Goal: Task Accomplishment & Management: Manage account settings

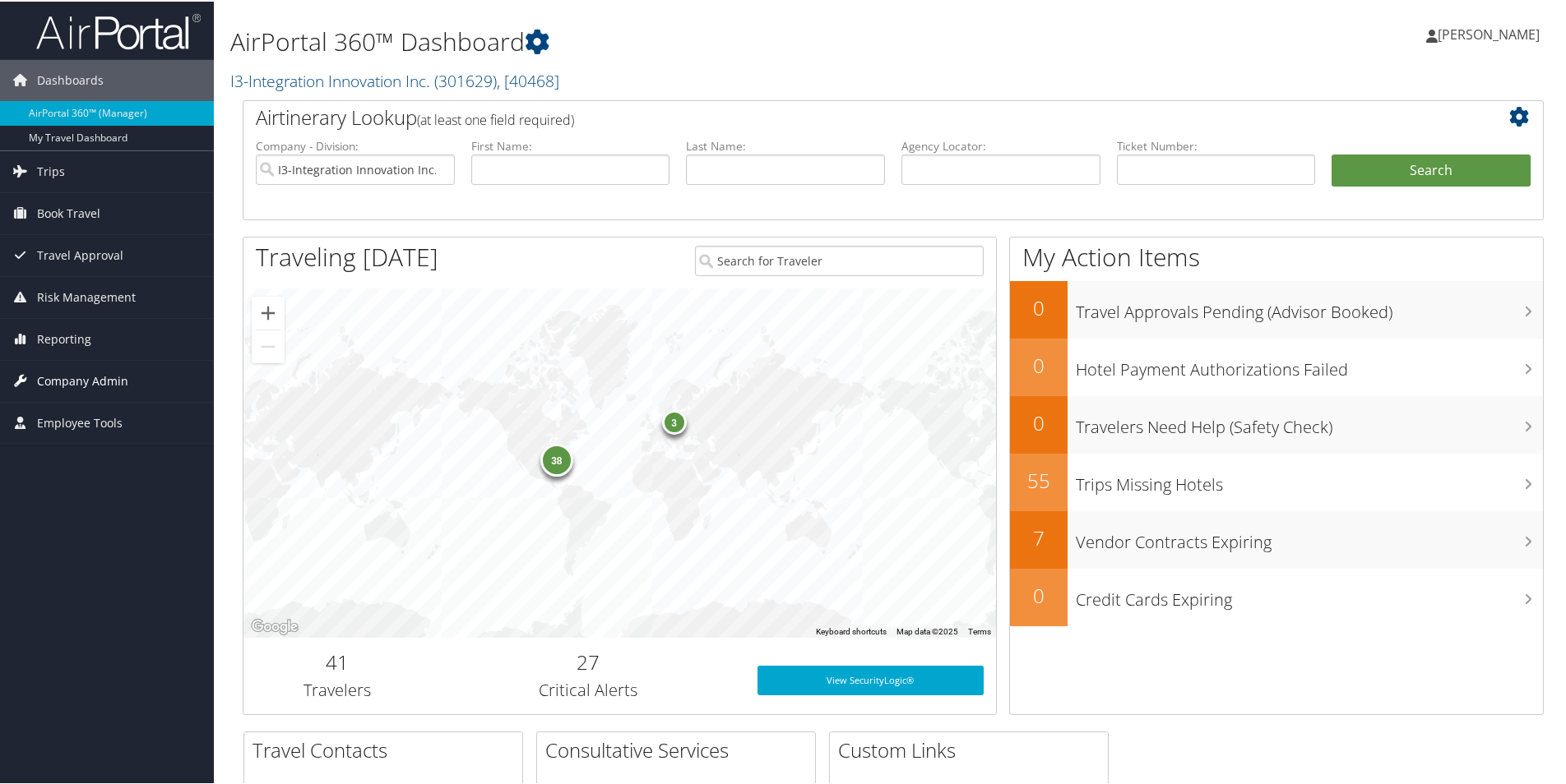
click at [62, 378] on span "Company Admin" at bounding box center [83, 380] width 91 height 41
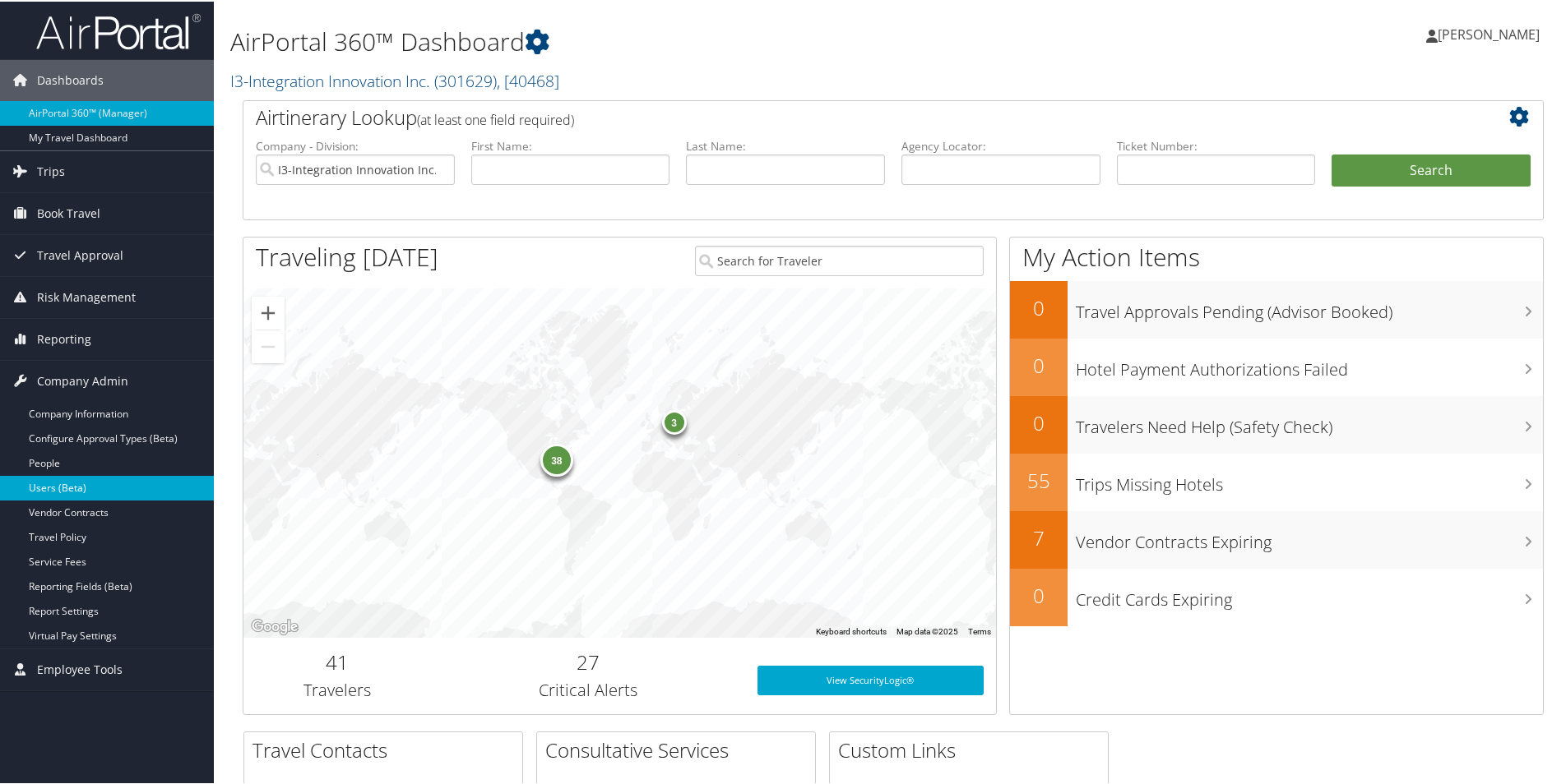
click at [82, 484] on link "Users (Beta)" at bounding box center [106, 487] width 214 height 25
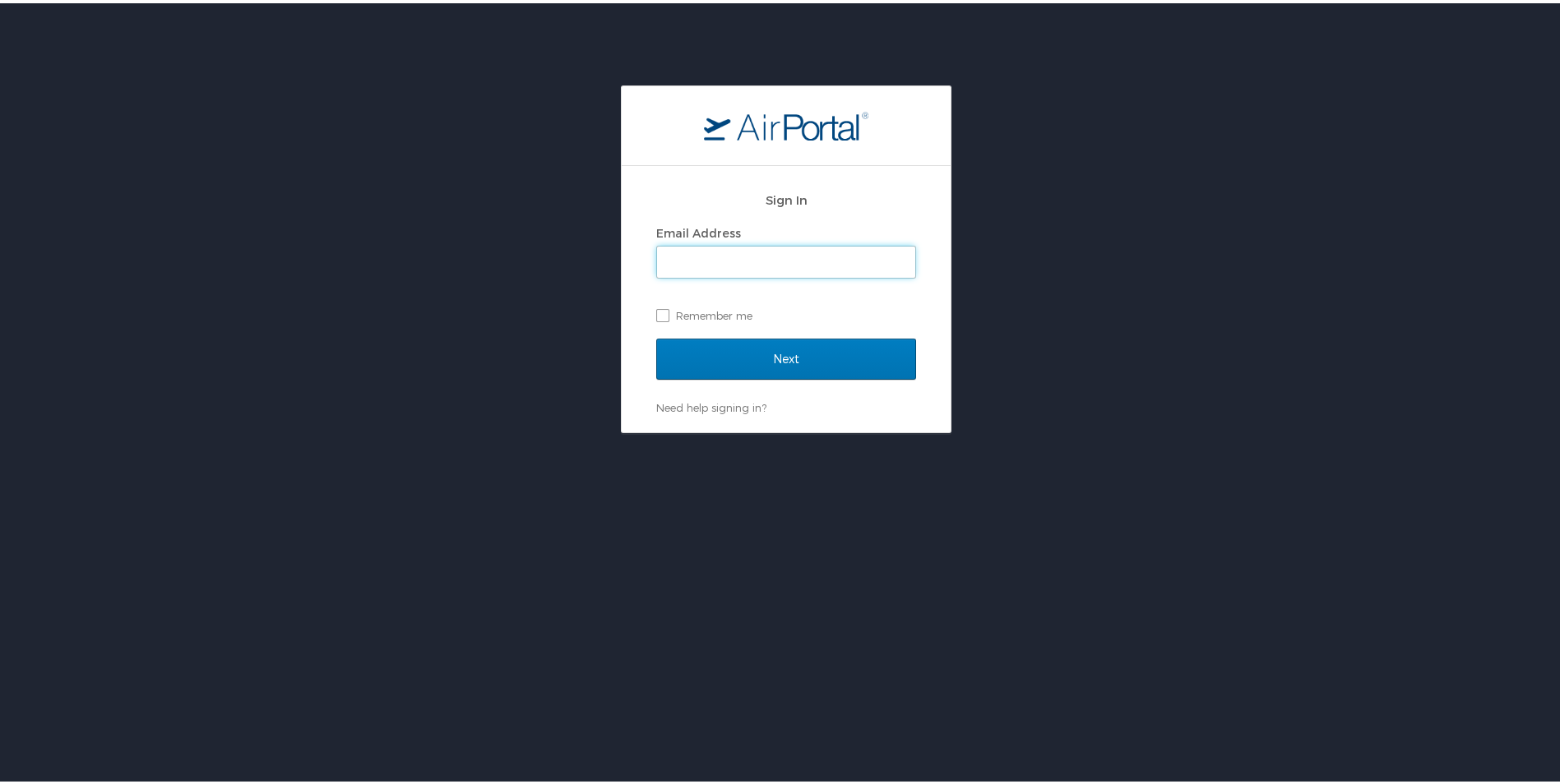
type input "naomi.smith@i3-corps.com"
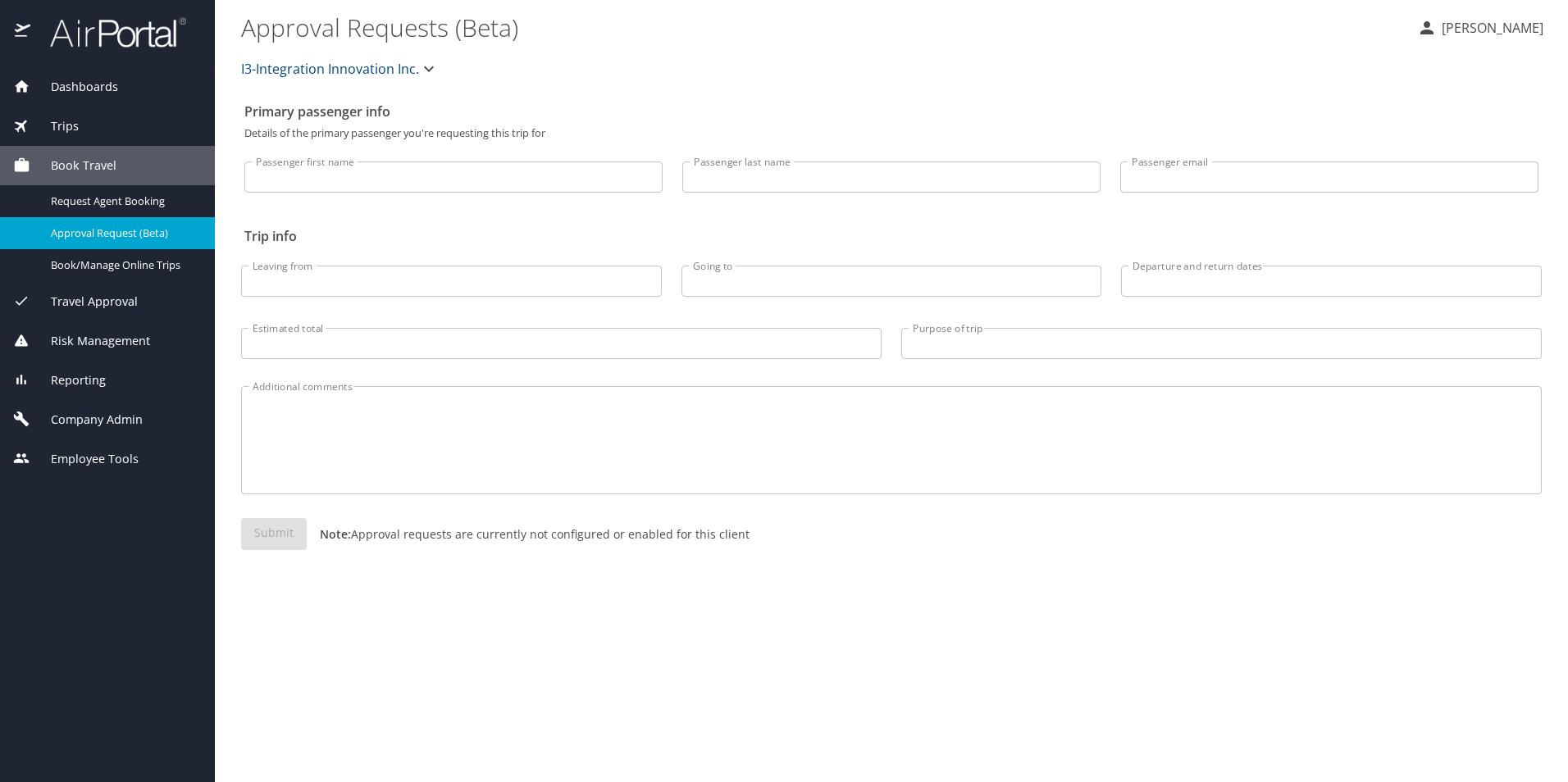
click at [104, 423] on span "Company Admin" at bounding box center [86, 419] width 113 height 18
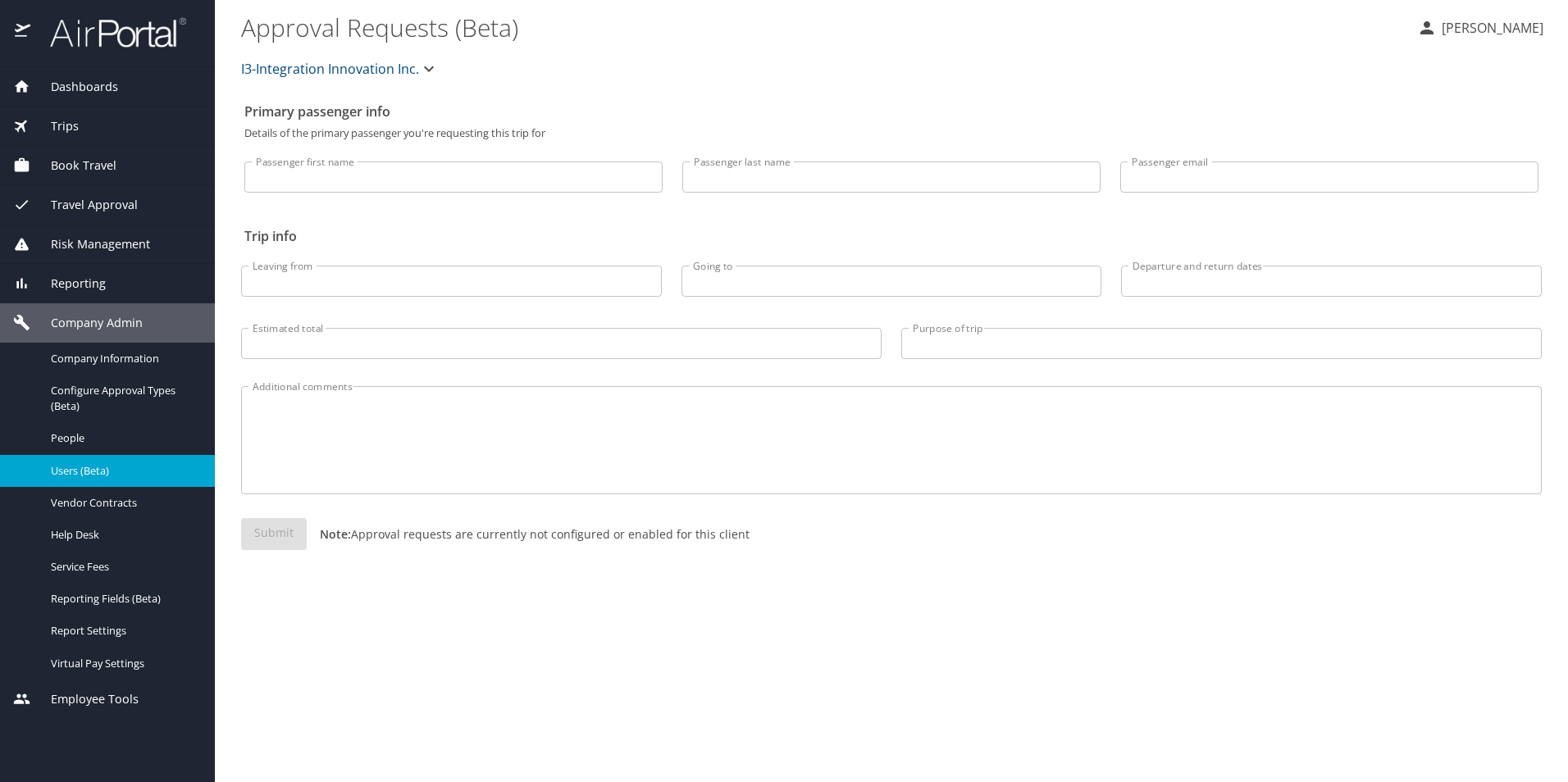
click at [101, 476] on span "Users (Beta)" at bounding box center [123, 471] width 144 height 15
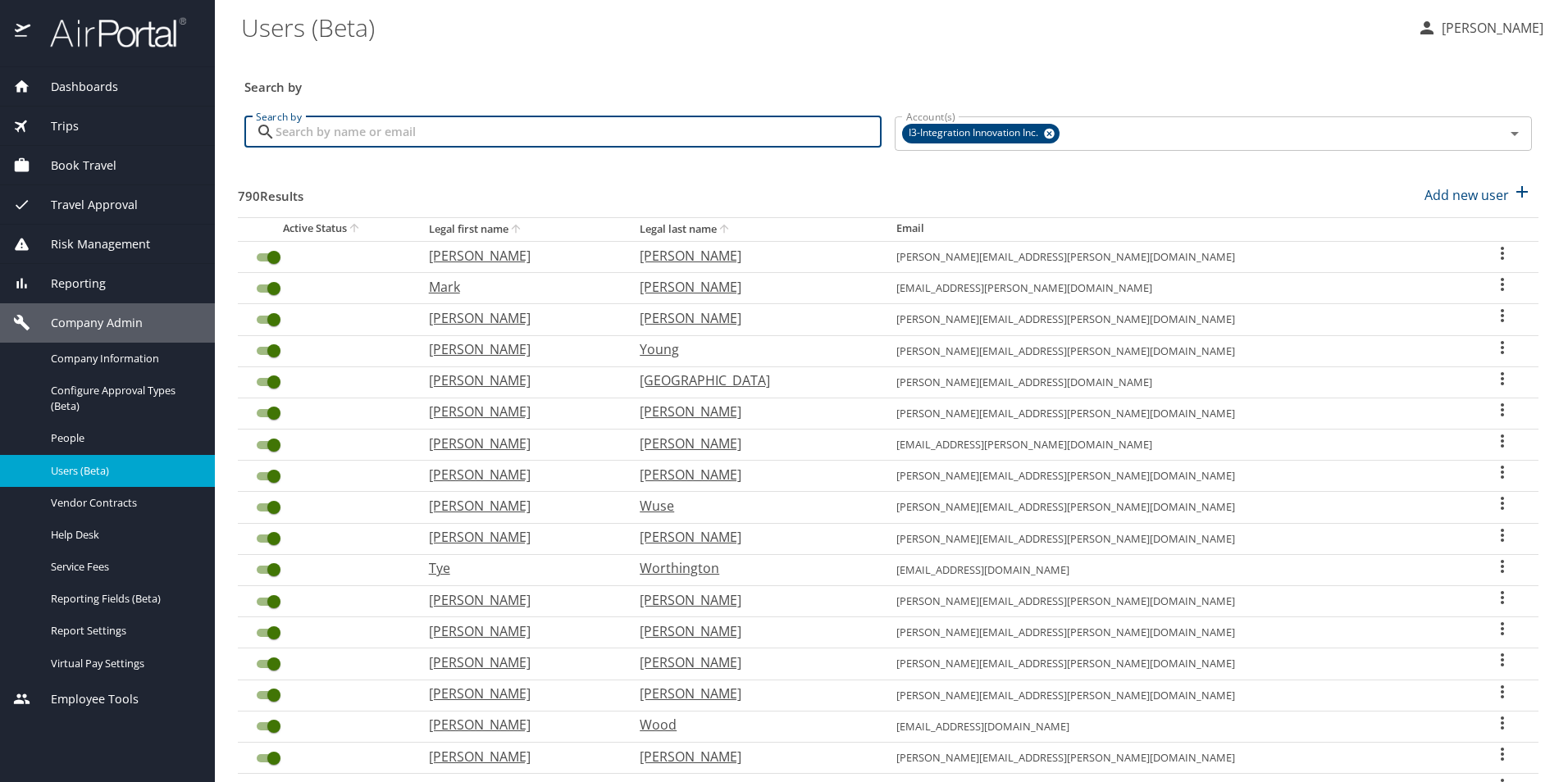
click at [411, 123] on input "Search by" at bounding box center [579, 132] width 606 height 31
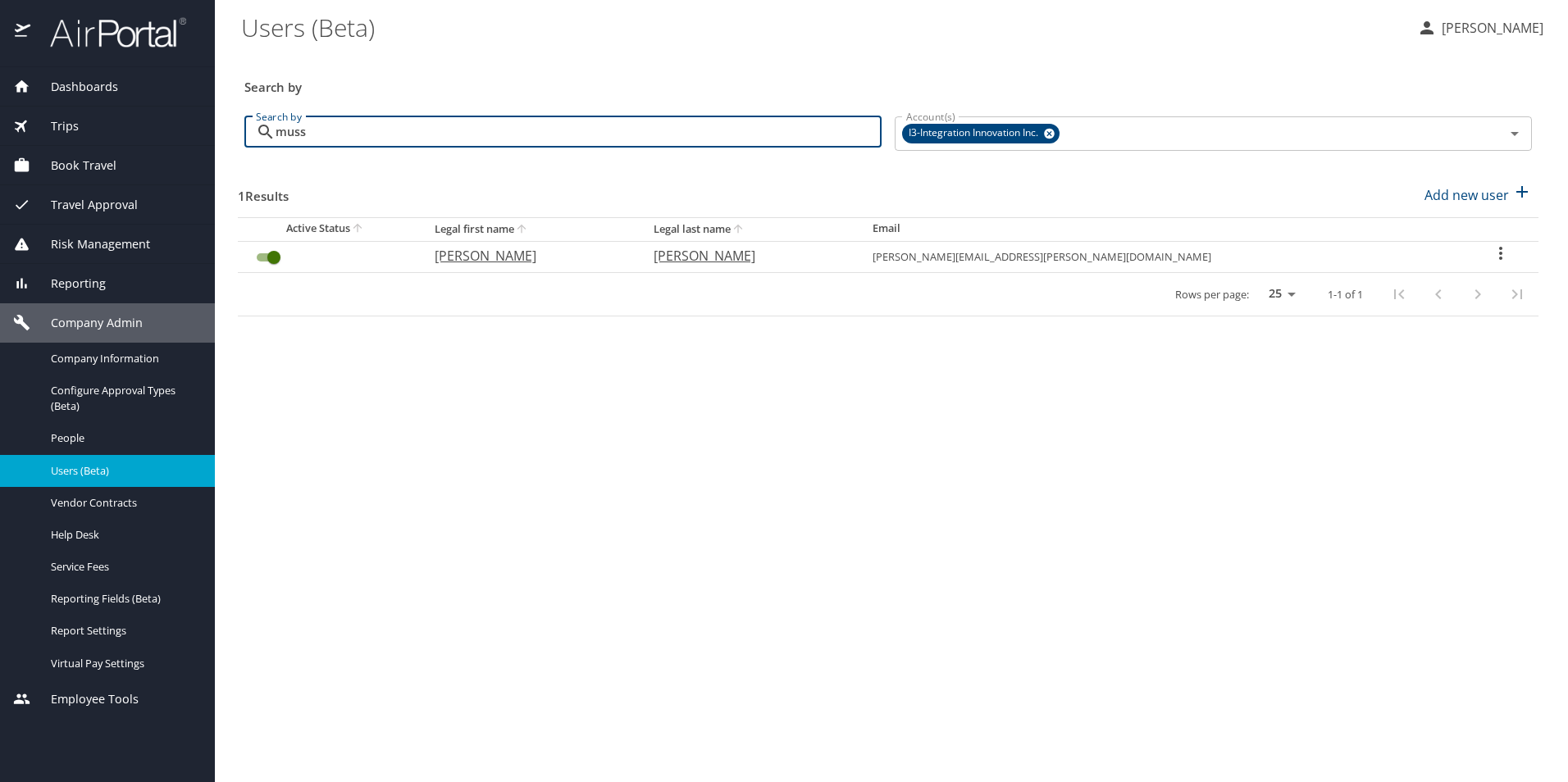
type input "muss"
click at [270, 254] on input "User Search Table" at bounding box center [274, 258] width 59 height 20
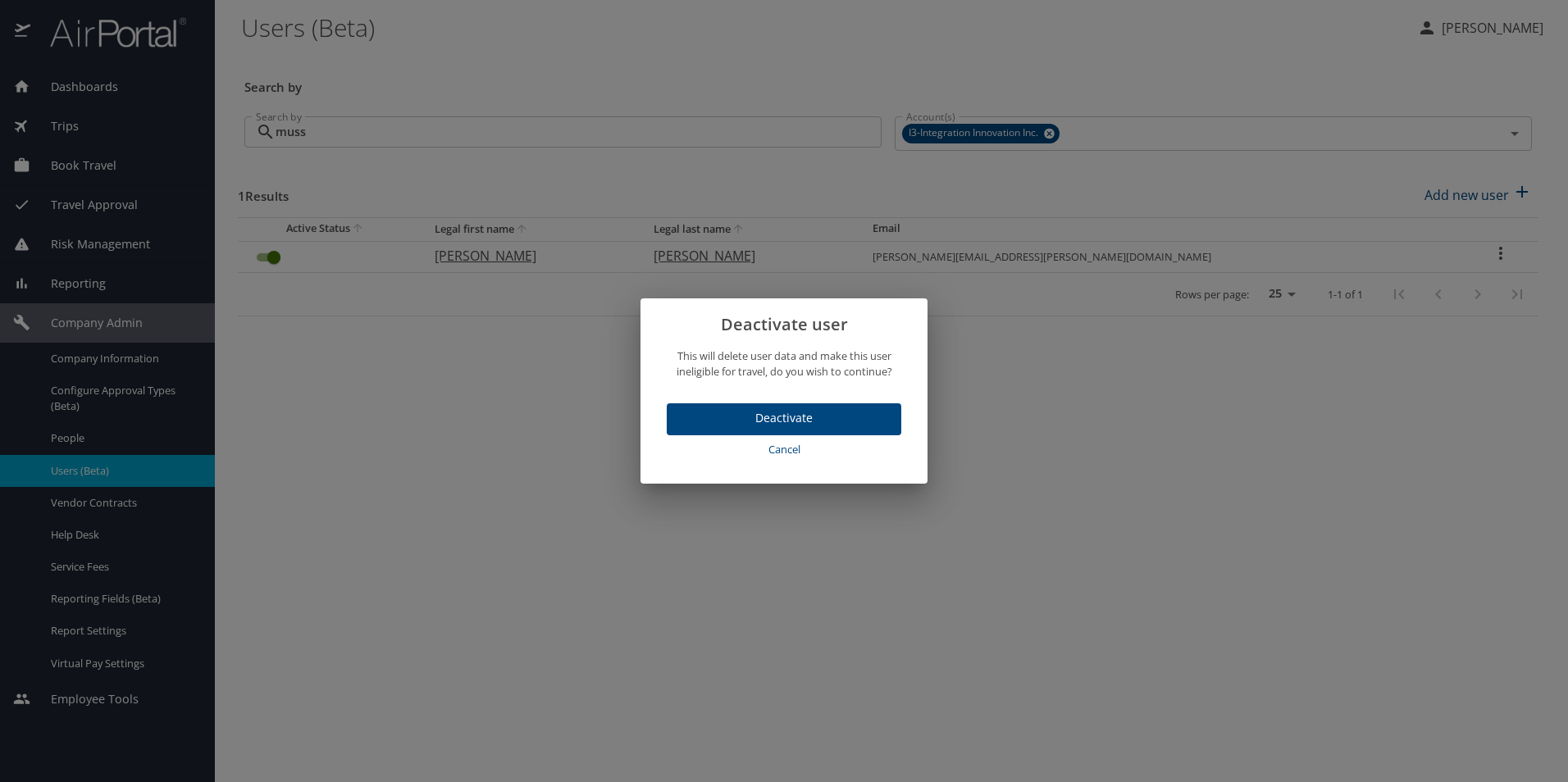
click at [787, 412] on span "Deactivate" at bounding box center [784, 418] width 208 height 21
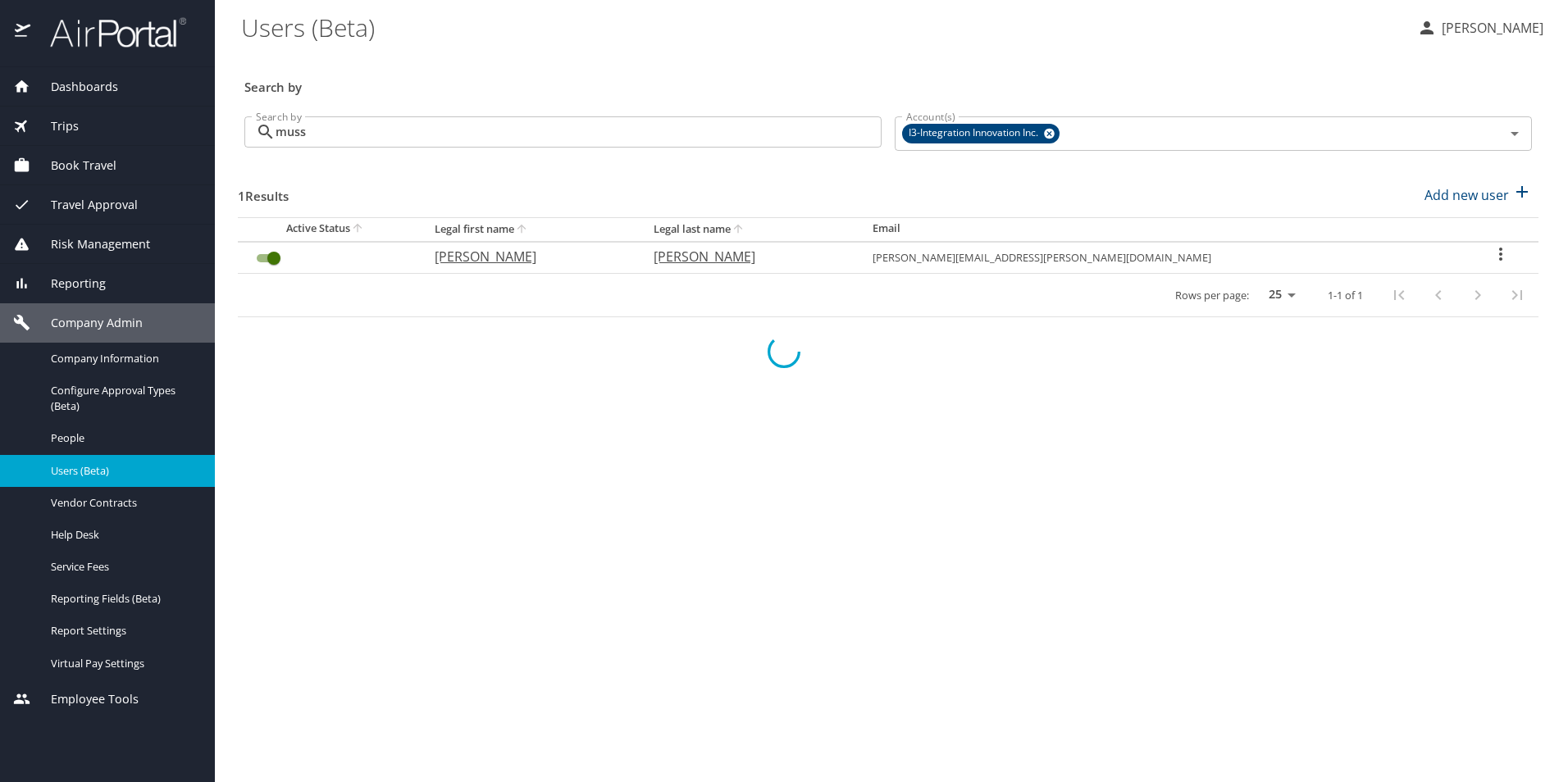
checkbox input "false"
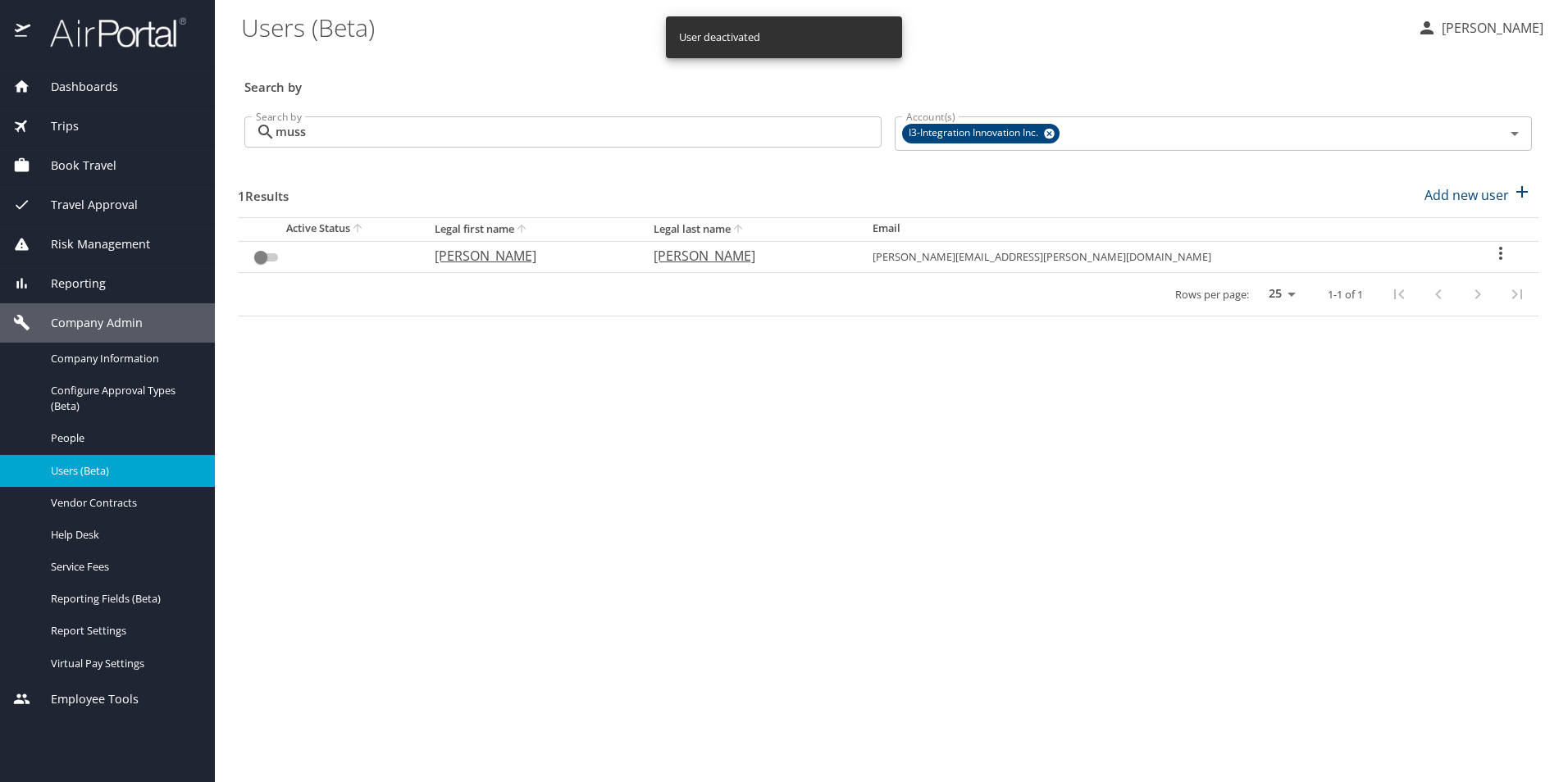
click at [334, 126] on input "muss" at bounding box center [579, 132] width 606 height 31
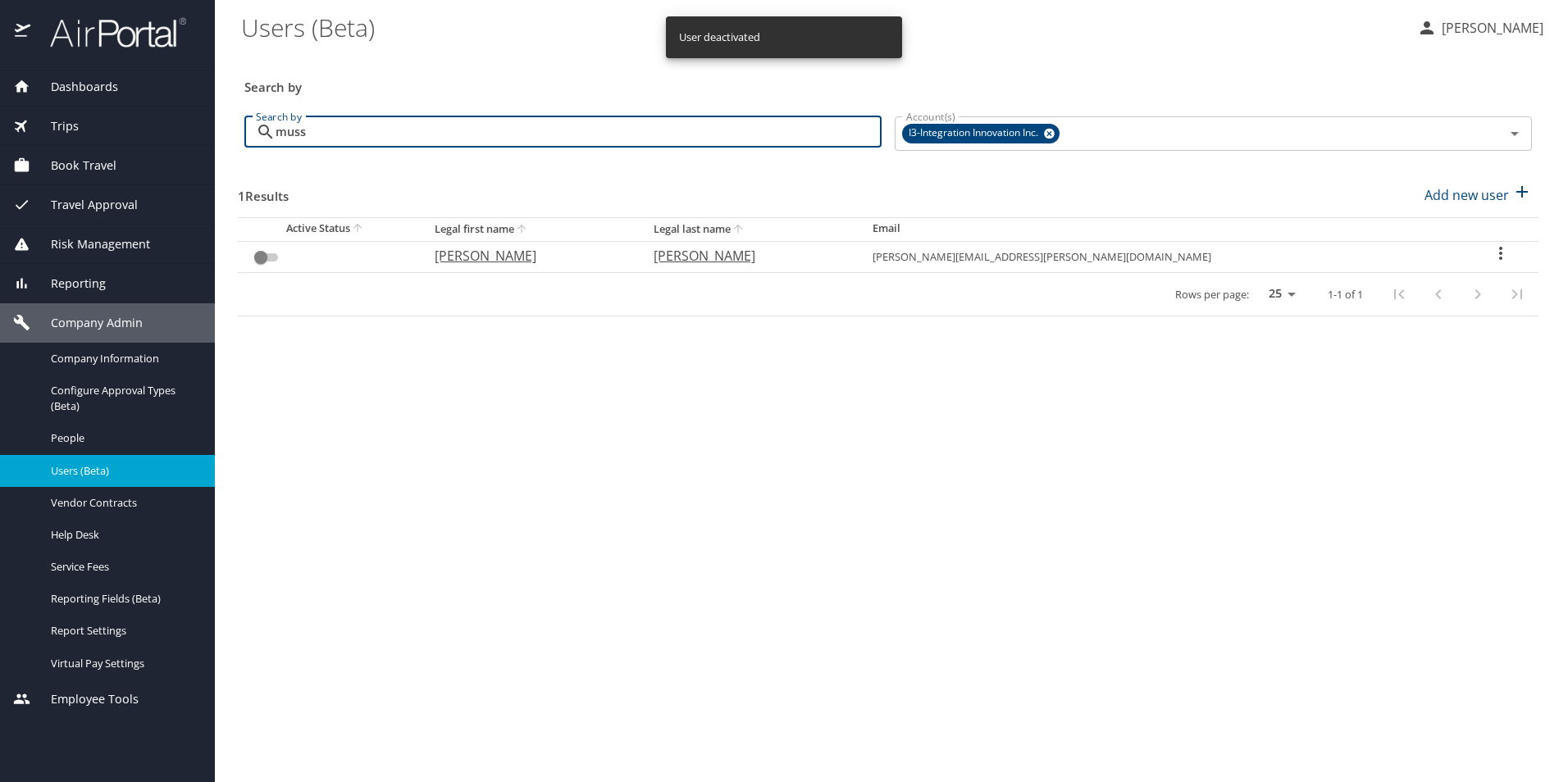
click at [334, 126] on input "muss" at bounding box center [579, 132] width 606 height 31
checkbox input "true"
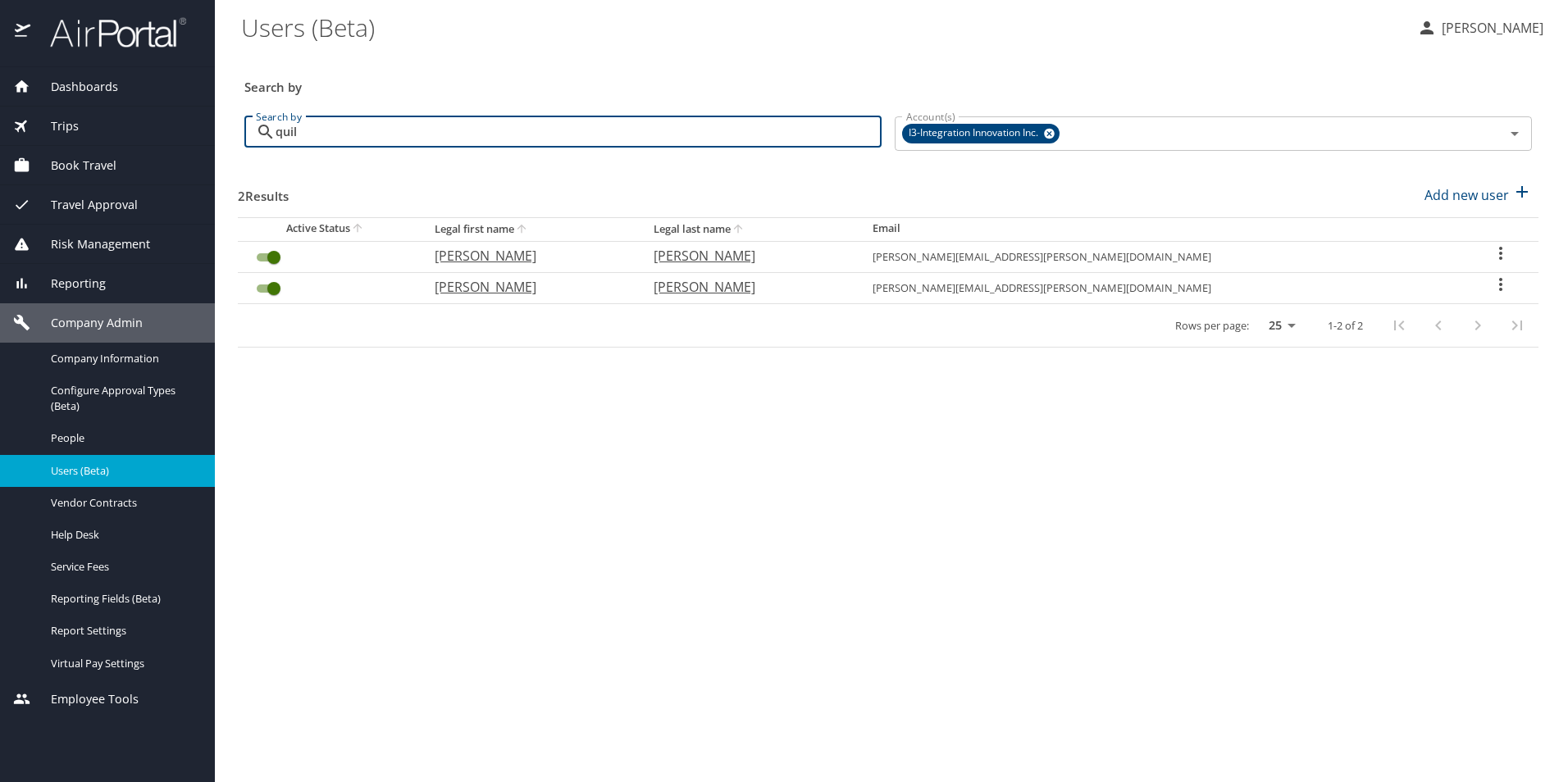
type input "quill"
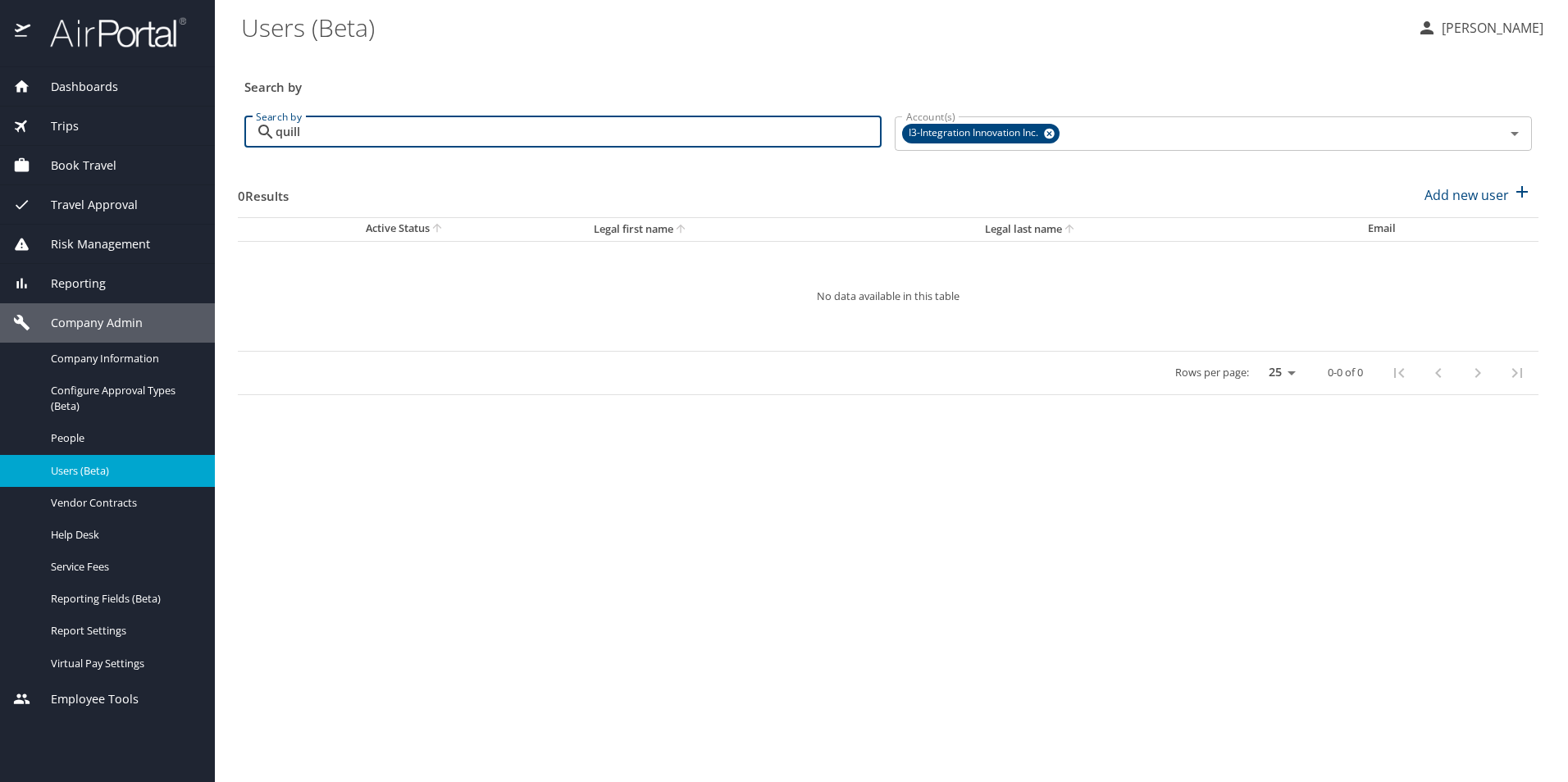
drag, startPoint x: 400, startPoint y: 135, endPoint x: 205, endPoint y: 123, distance: 195.4
click at [175, 132] on div "Dashboards AirPortal 360™ Manager My Travel Dashboard Trips Airtinerary® Lookup…" at bounding box center [784, 391] width 1568 height 782
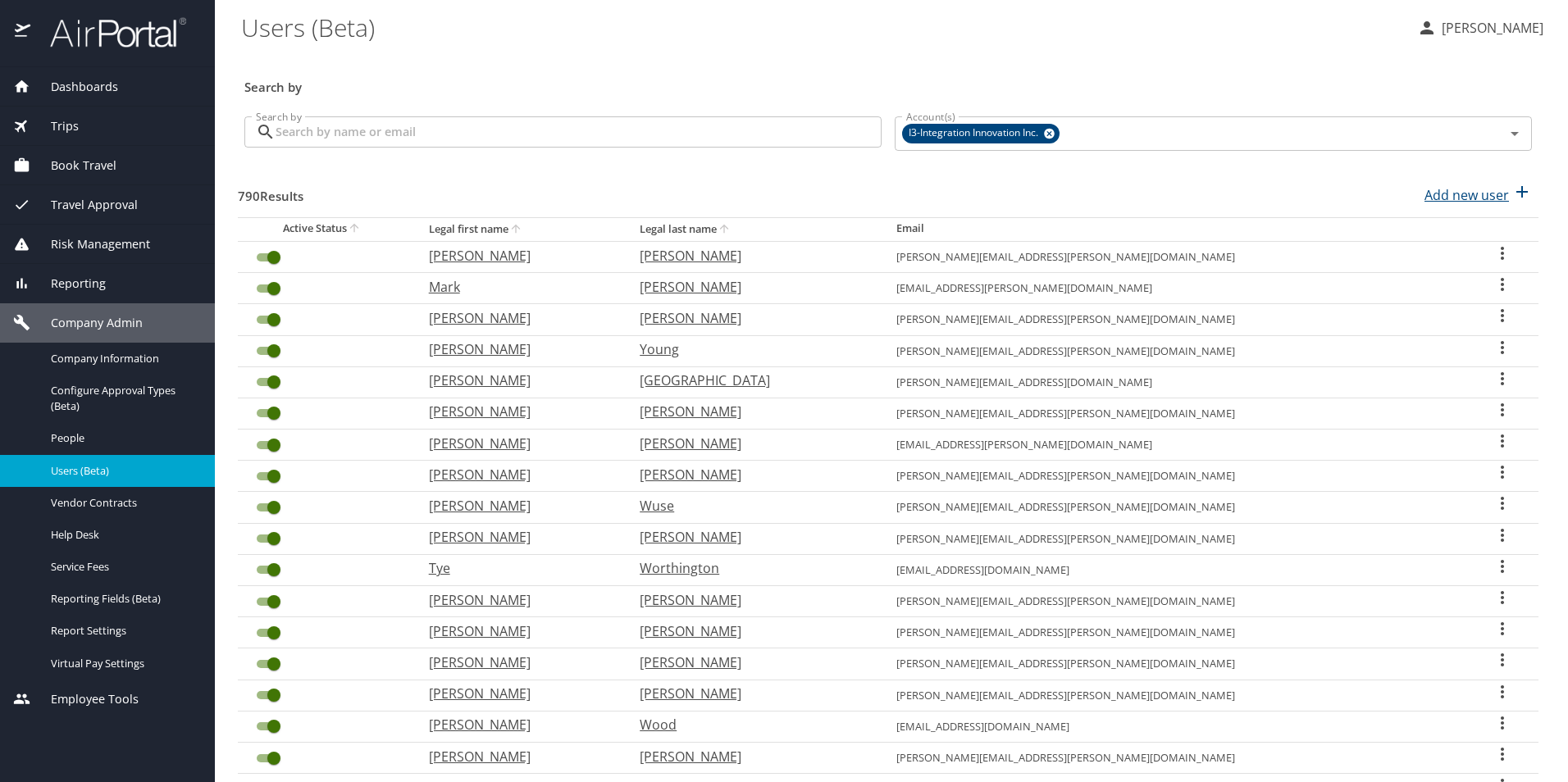
click at [1485, 198] on p "Add new user" at bounding box center [1467, 195] width 84 height 20
select select "US"
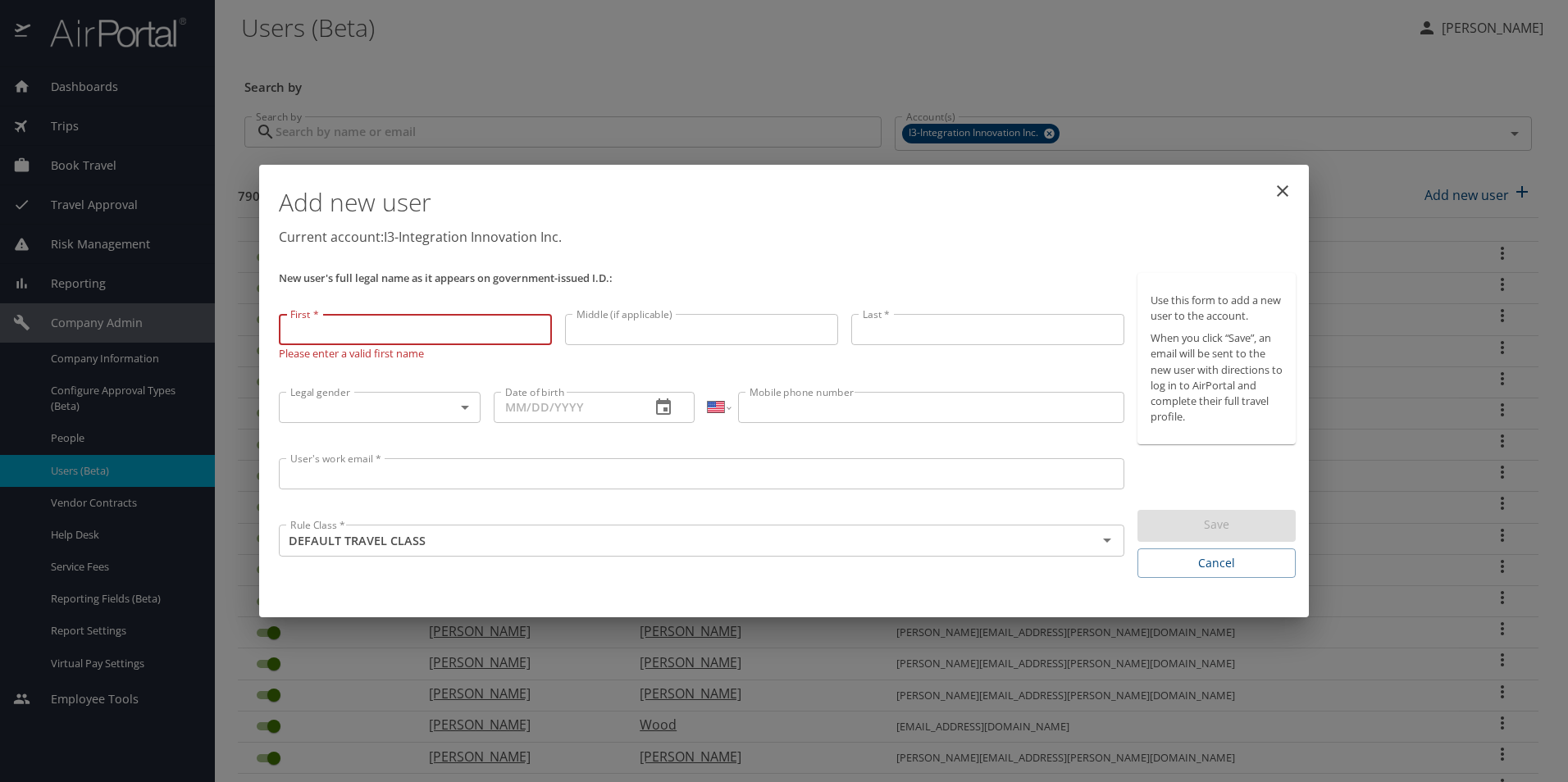
click at [391, 329] on input "First *" at bounding box center [416, 329] width 273 height 31
paste input "James"
type input "James"
click at [717, 336] on input "Middle (if applicable)" at bounding box center [702, 329] width 273 height 31
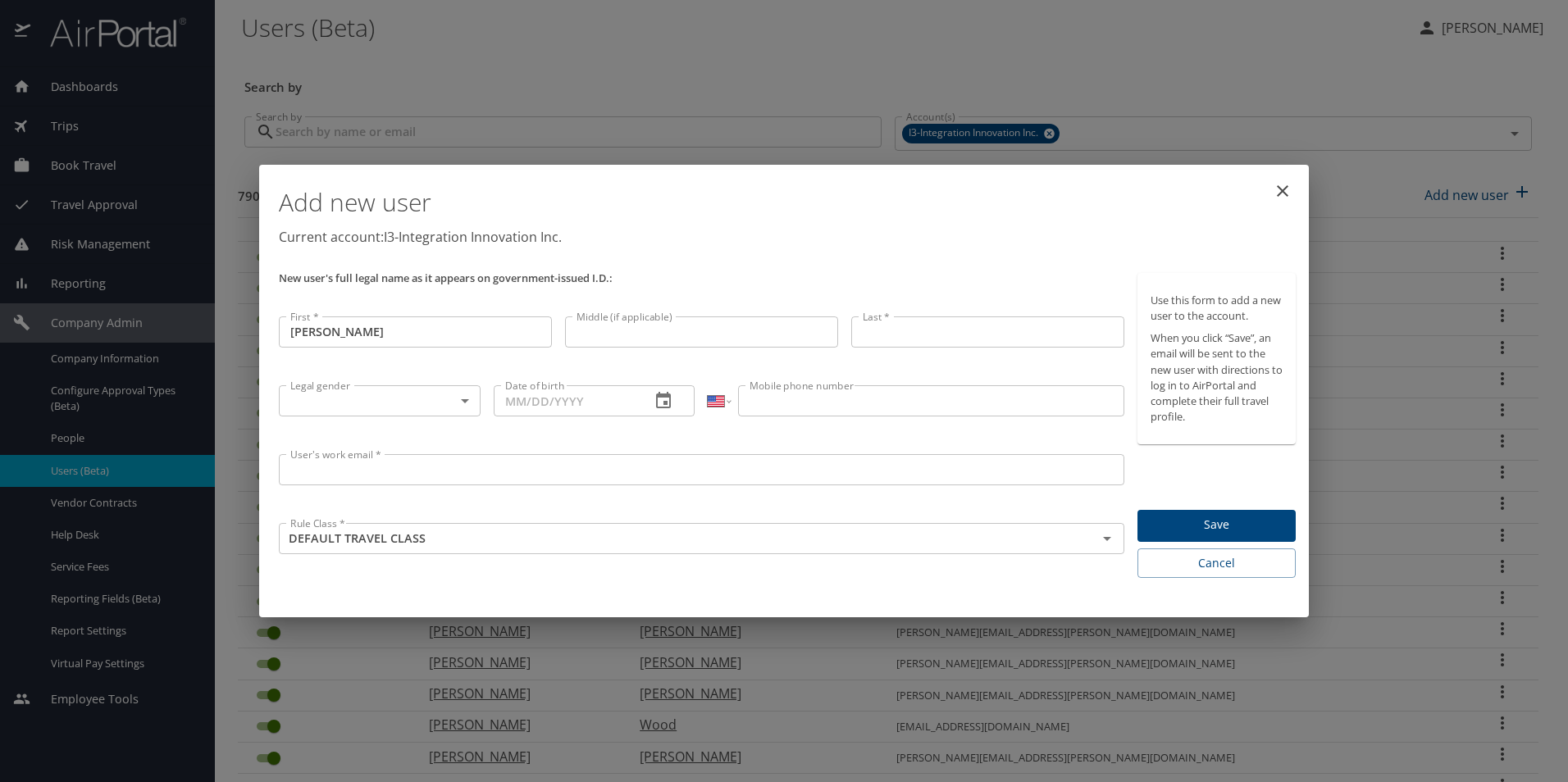
click at [685, 334] on input "Middle (if applicable)" at bounding box center [702, 331] width 273 height 31
paste input "David"
type input "David"
click at [907, 329] on input "Last *" at bounding box center [988, 331] width 273 height 31
paste input "Jones"
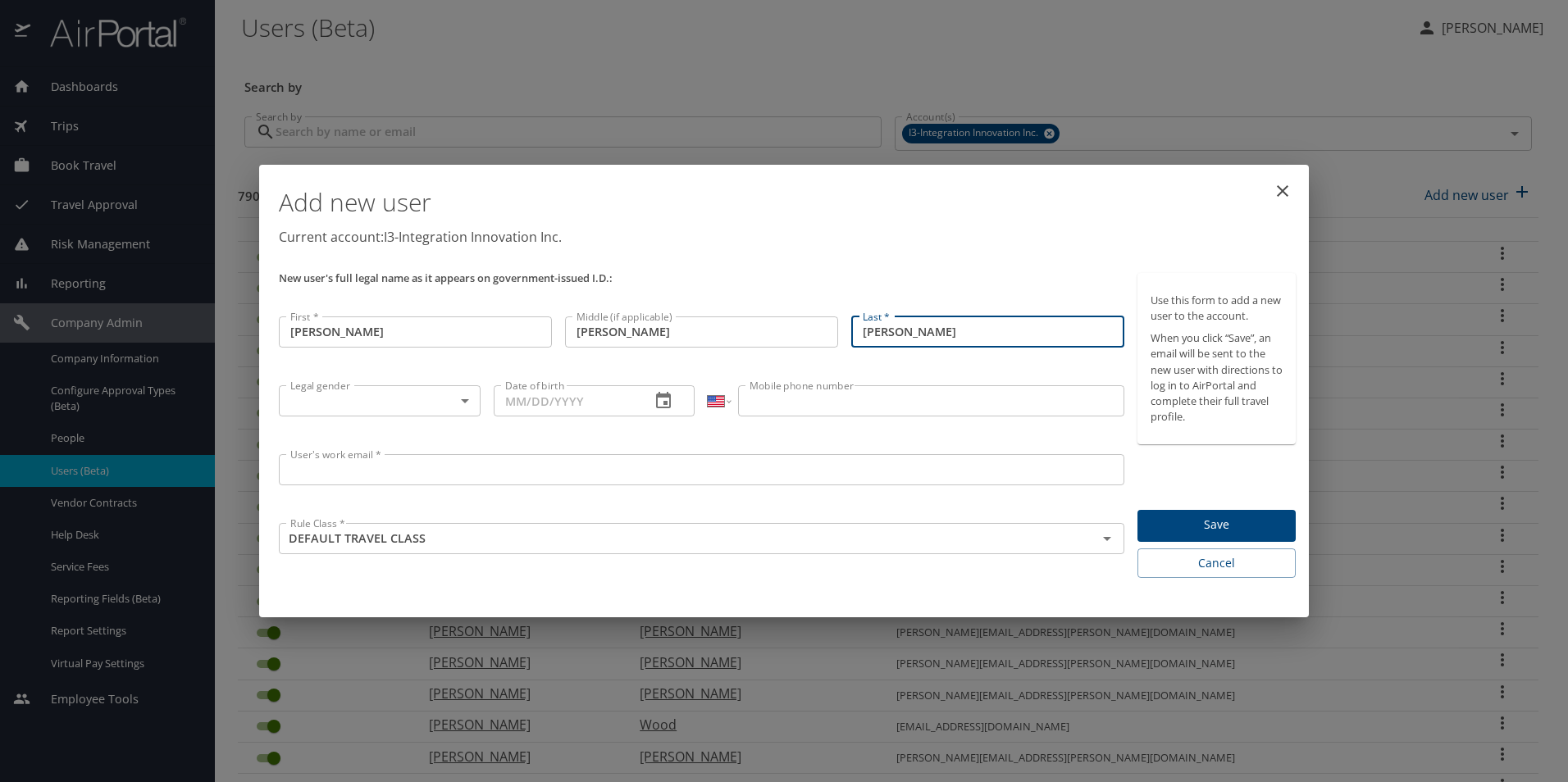
type input "Jones"
click at [420, 396] on body "Dashboards AirPortal 360™ Manager My Travel Dashboard Trips Airtinerary® Lookup…" at bounding box center [784, 391] width 1568 height 782
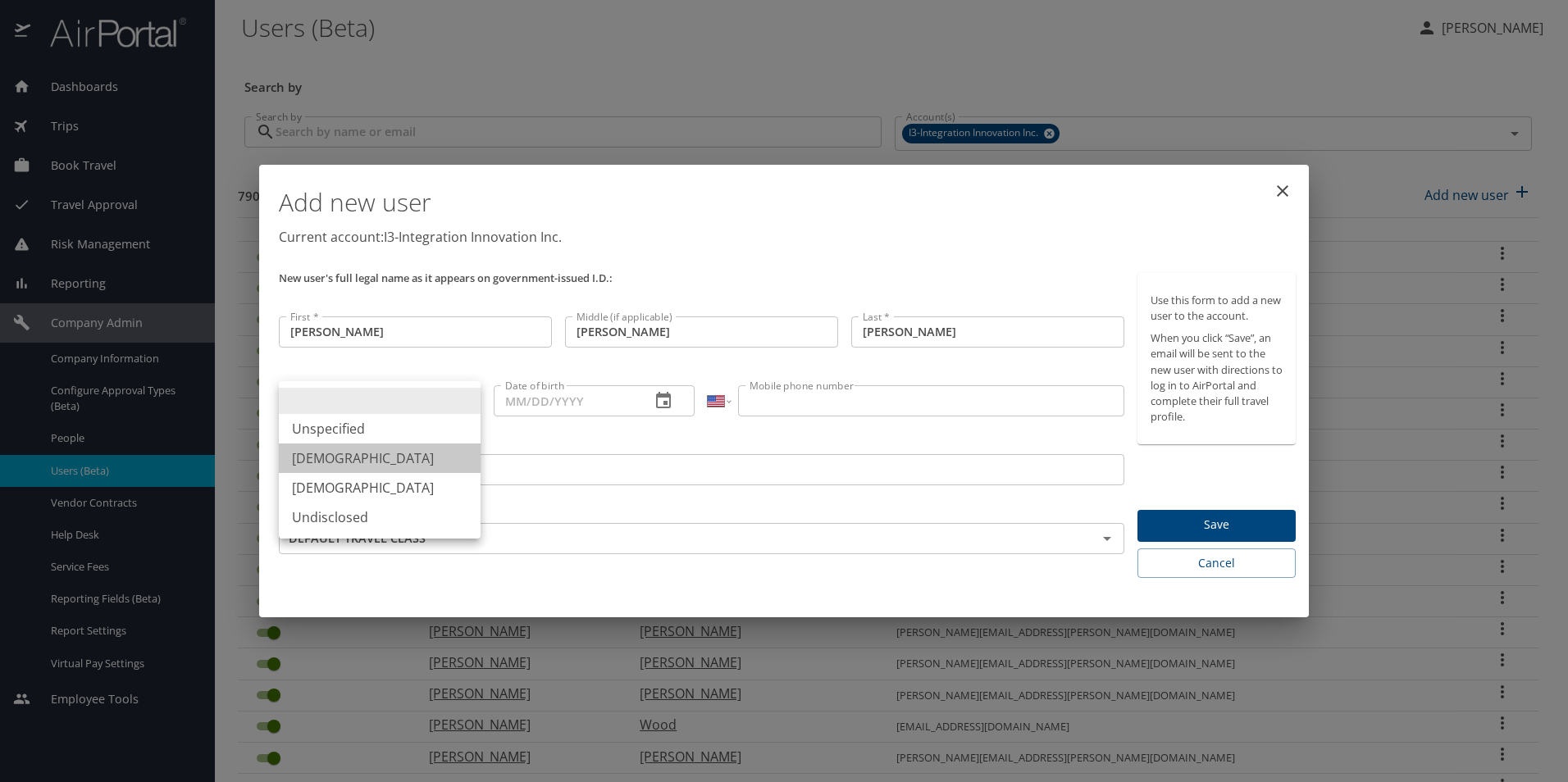
click at [355, 464] on li "Male" at bounding box center [380, 458] width 202 height 29
type input "Male"
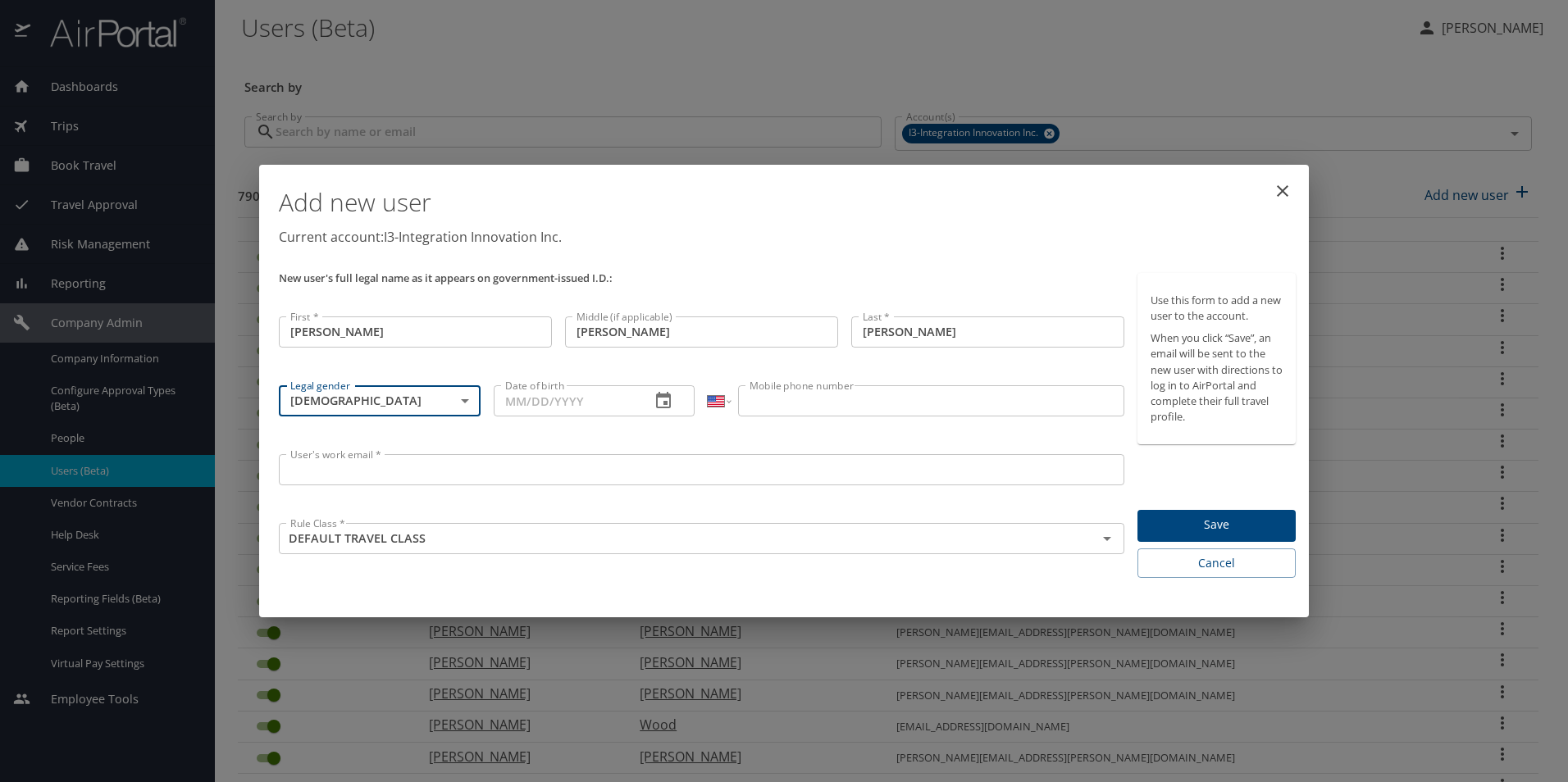
click at [515, 399] on input "Date of birth" at bounding box center [566, 400] width 144 height 31
type input "09/05/1978"
click at [900, 401] on input "Mobile phone number" at bounding box center [931, 400] width 385 height 31
click at [834, 404] on input "Mobile phone number" at bounding box center [931, 400] width 385 height 31
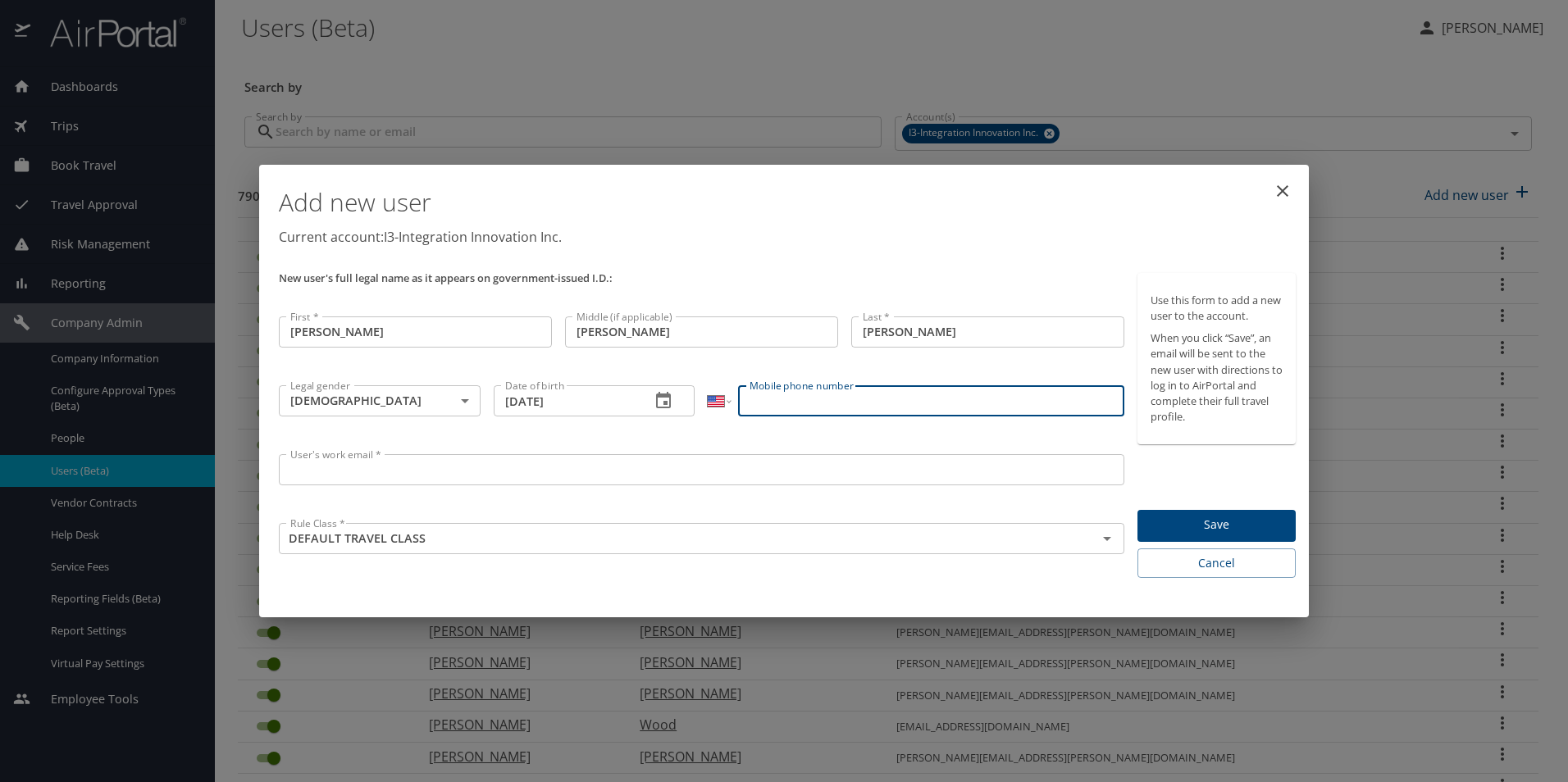
paste input "(404) 423-2676"
type input "(404) 423-2676"
click at [423, 472] on input "User's work email *" at bounding box center [702, 470] width 846 height 31
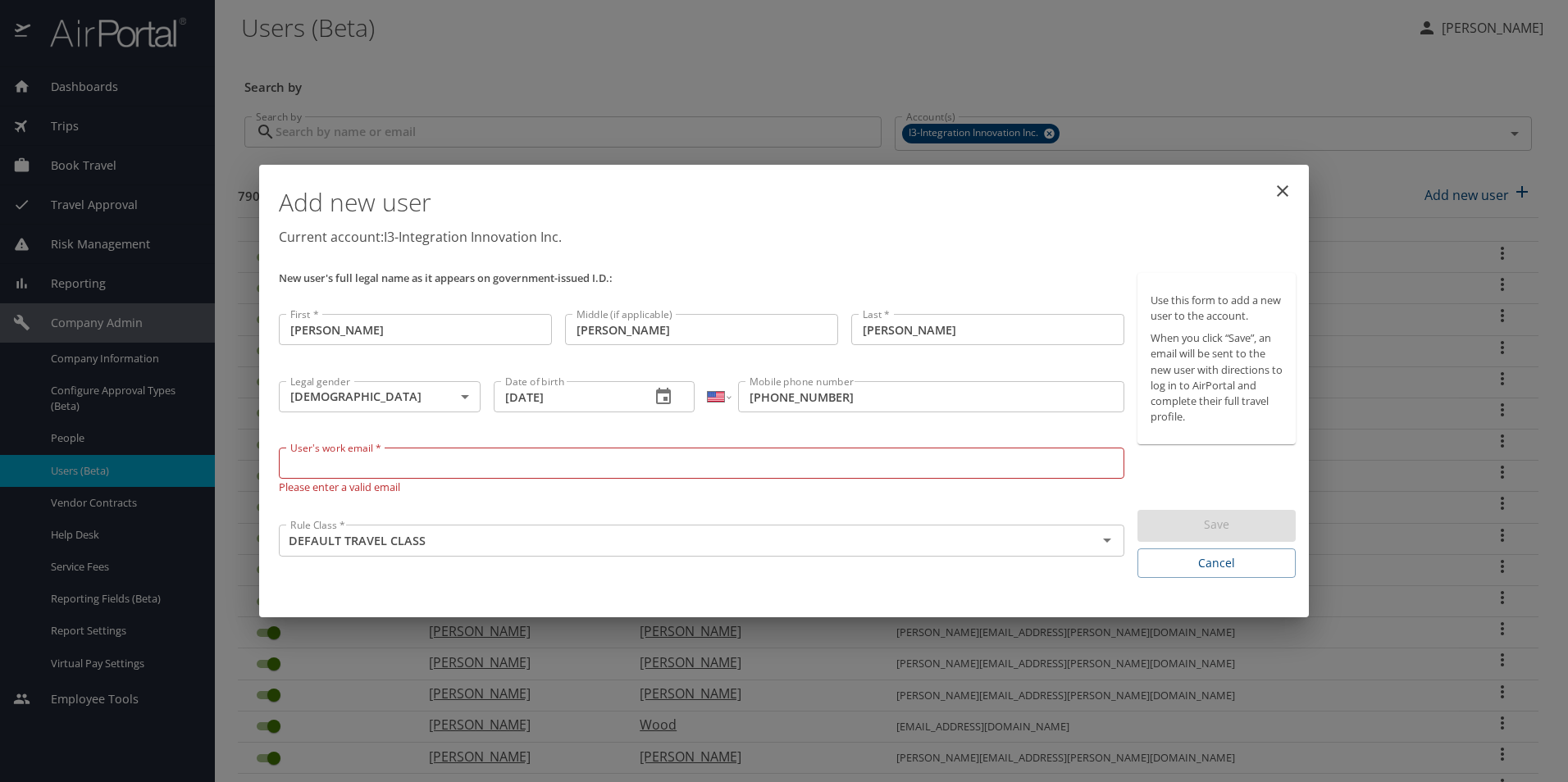
click at [544, 456] on input "User's work email *" at bounding box center [702, 463] width 846 height 31
paste input "james.jones@i3-corps.com"
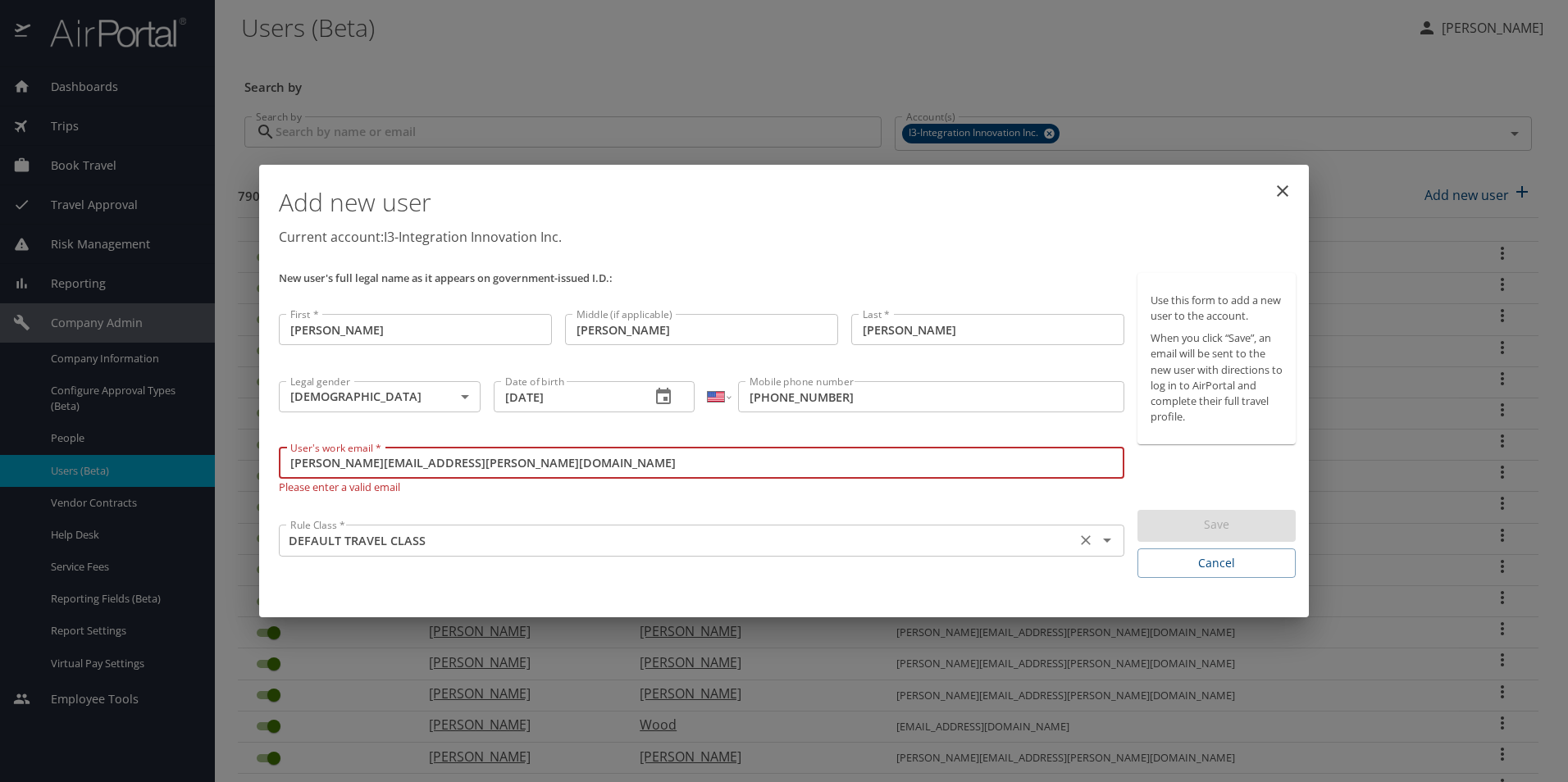
click at [1111, 542] on icon "Open" at bounding box center [1107, 541] width 20 height 20
type input "james.jones@i3-corps.com"
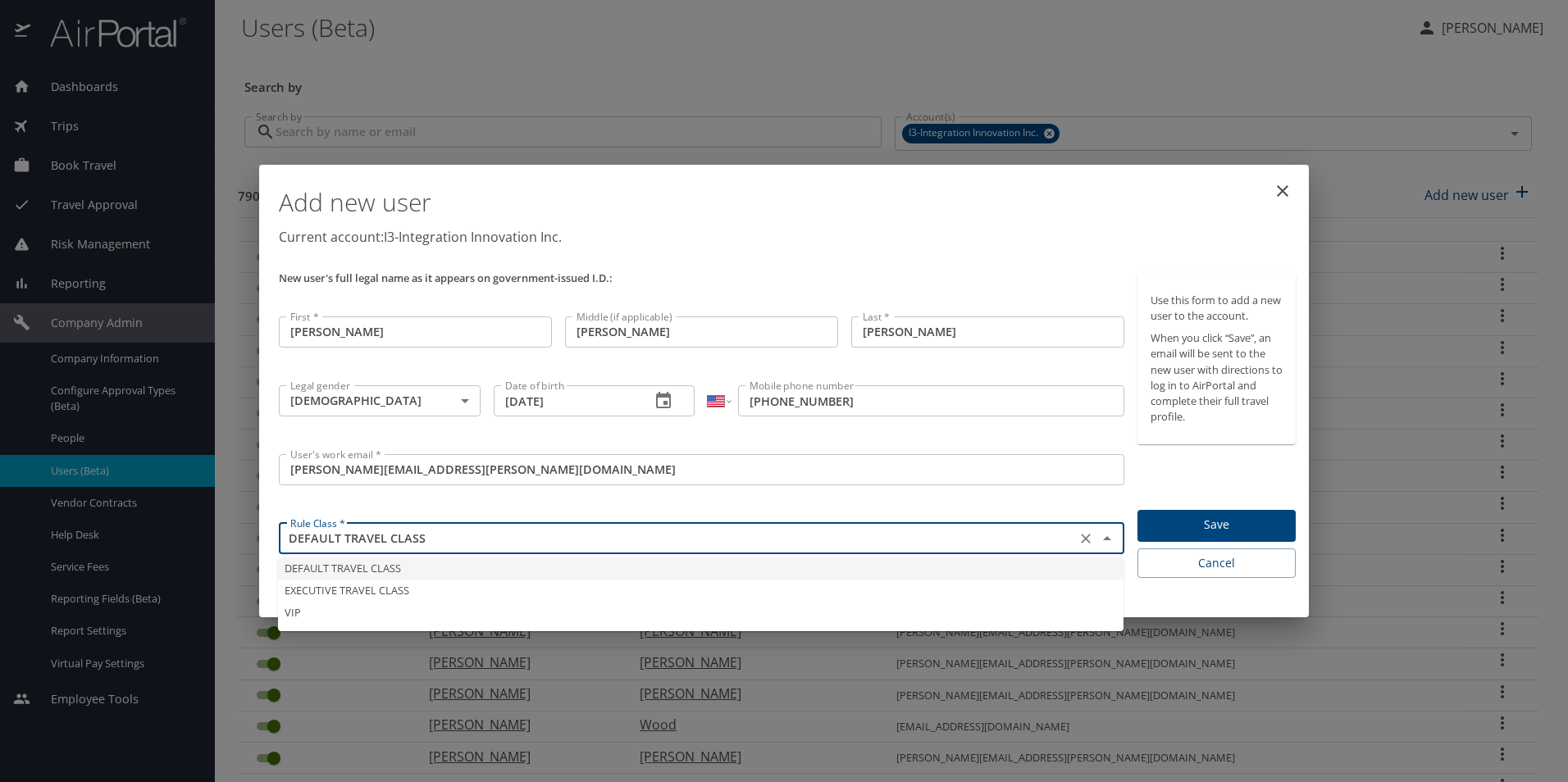
click at [443, 571] on li "DEFAULT TRAVEL CLASS" at bounding box center [701, 568] width 846 height 22
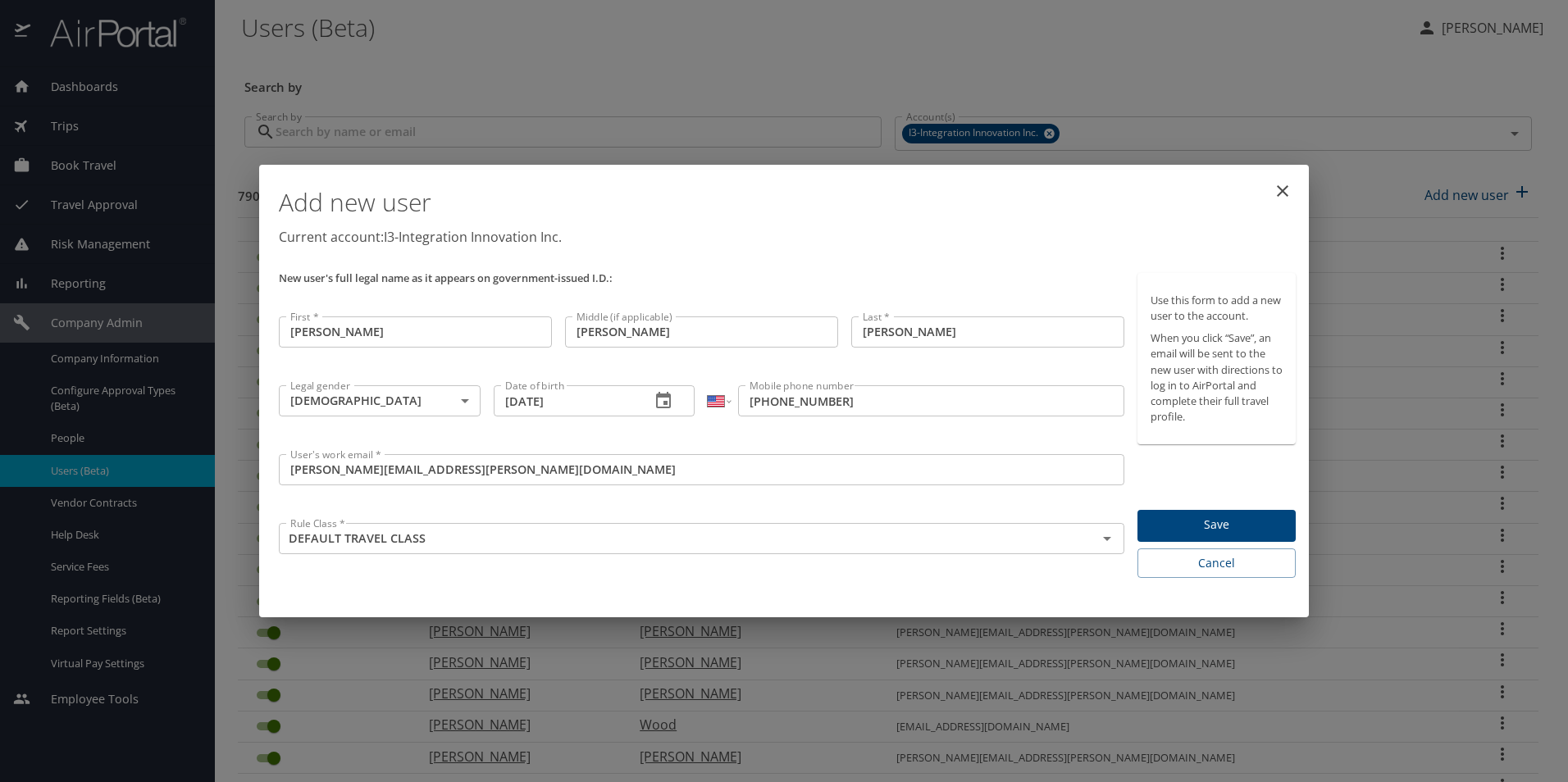
click at [1200, 527] on span "Save" at bounding box center [1216, 525] width 132 height 21
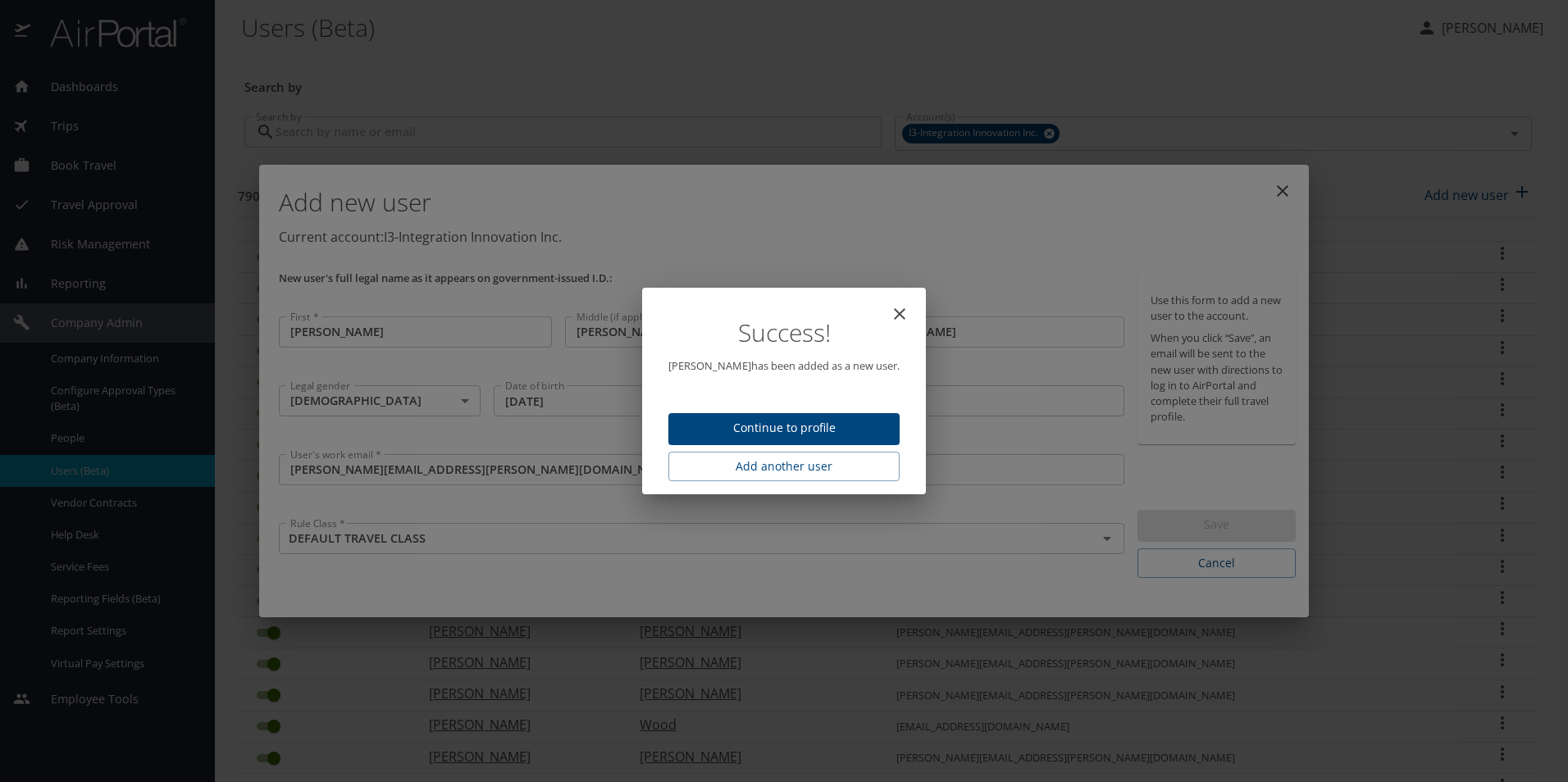
click at [895, 311] on icon "close" at bounding box center [900, 313] width 20 height 20
type input "[DATE]"
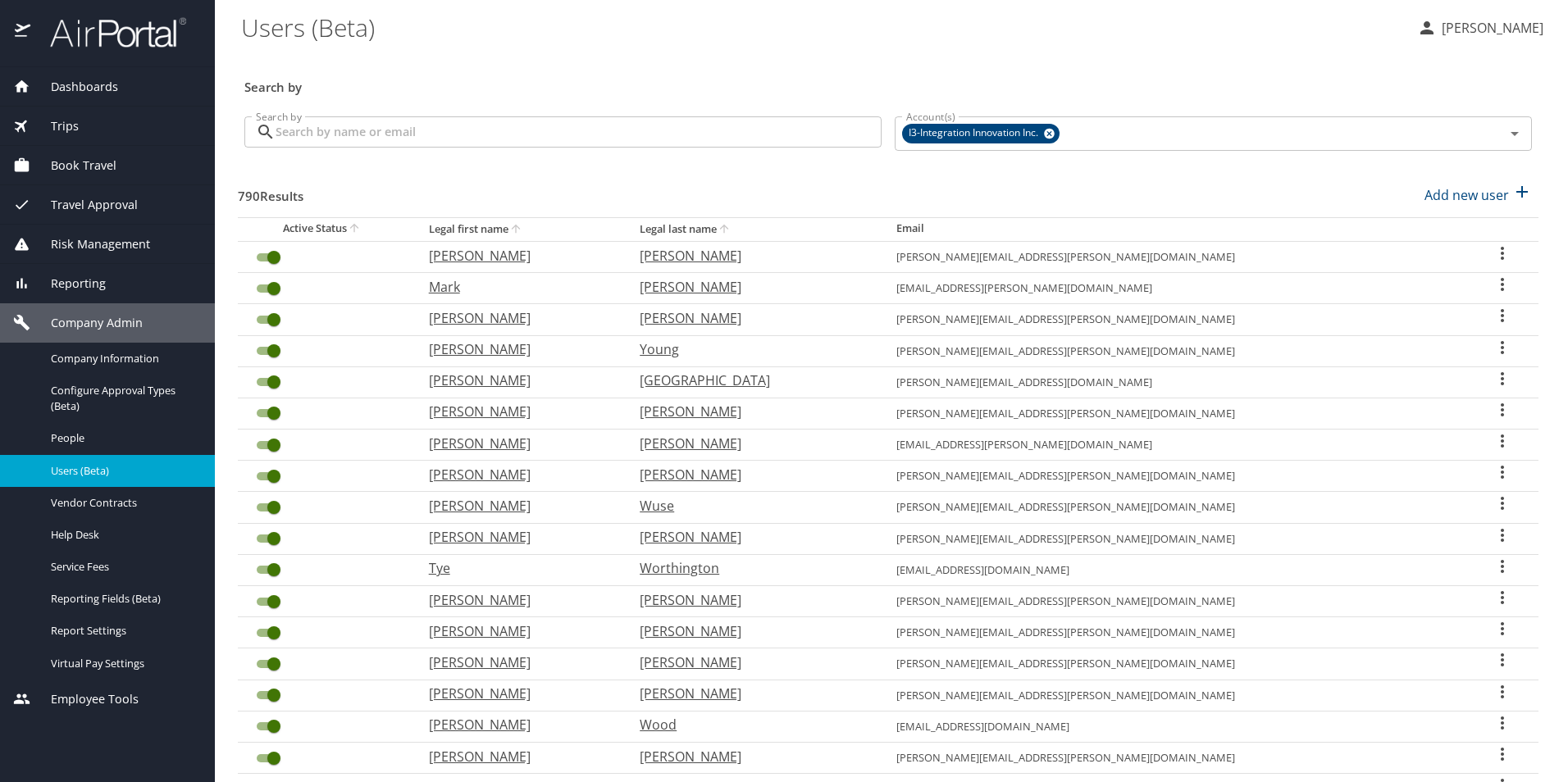
click at [75, 90] on span "Dashboards" at bounding box center [74, 86] width 88 height 18
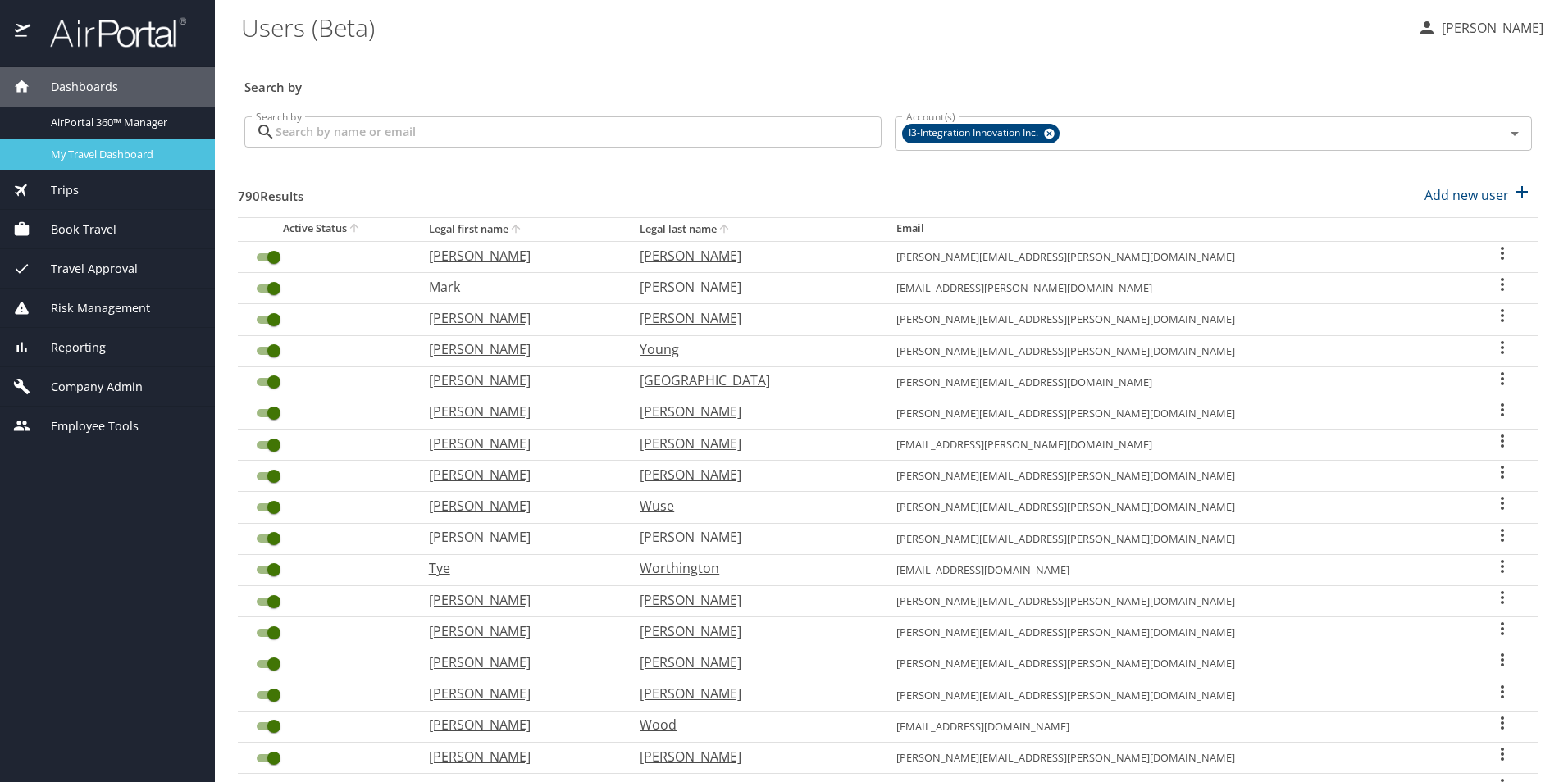
click at [153, 152] on span "My Travel Dashboard" at bounding box center [123, 154] width 144 height 15
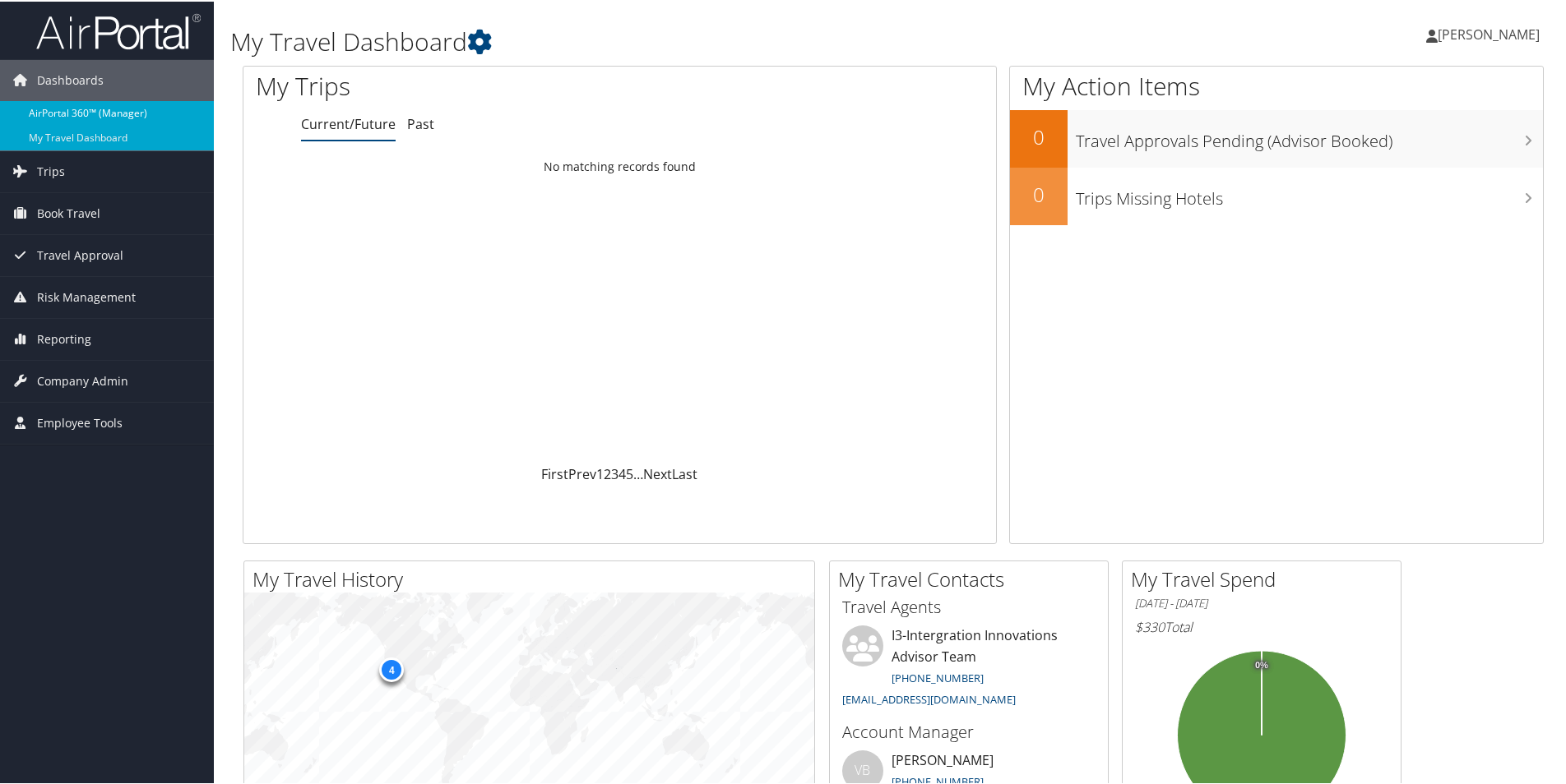
click at [95, 109] on link "AirPortal 360™ (Manager)" at bounding box center [106, 112] width 214 height 25
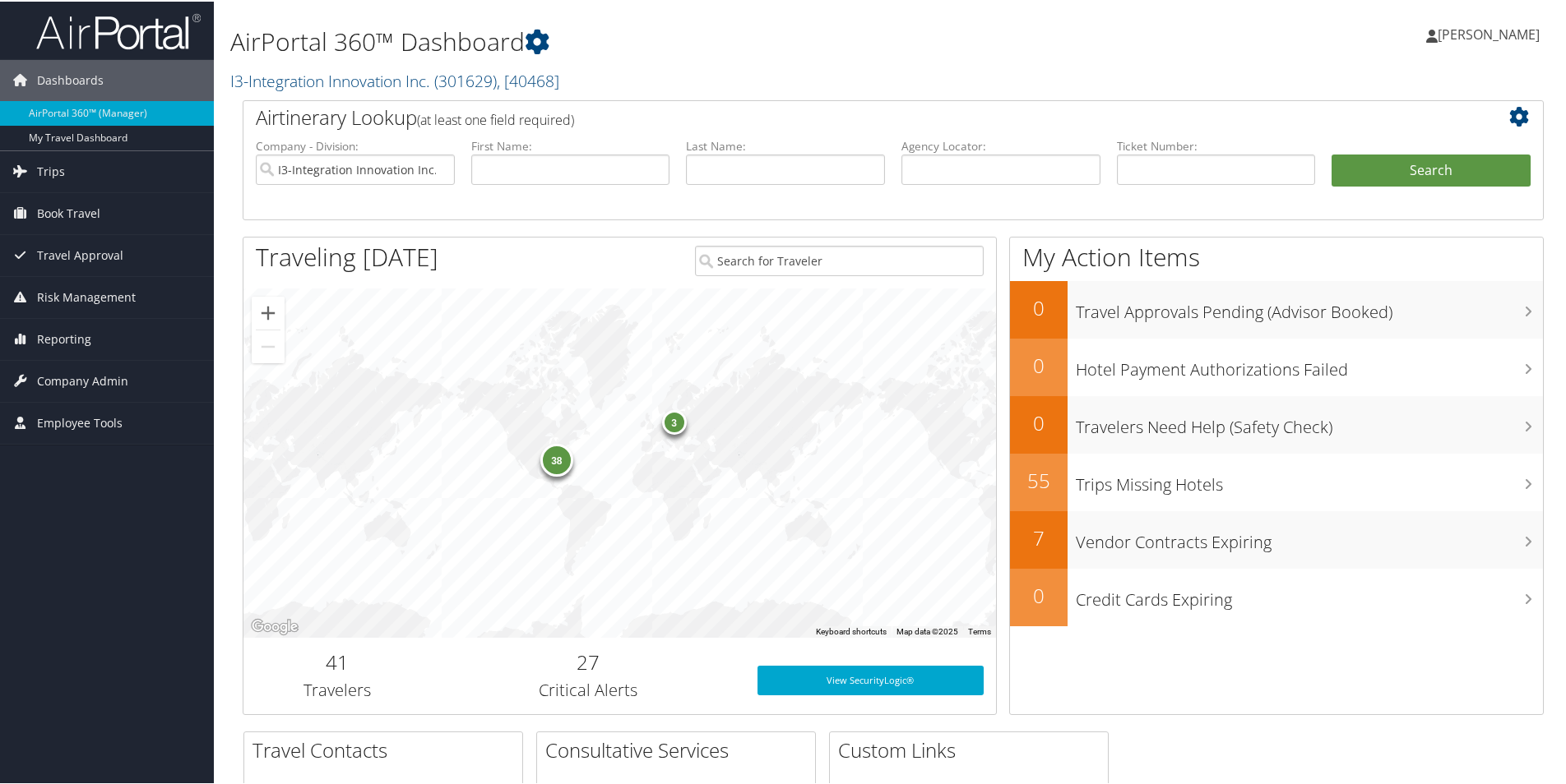
click at [557, 460] on div "38" at bounding box center [557, 458] width 33 height 33
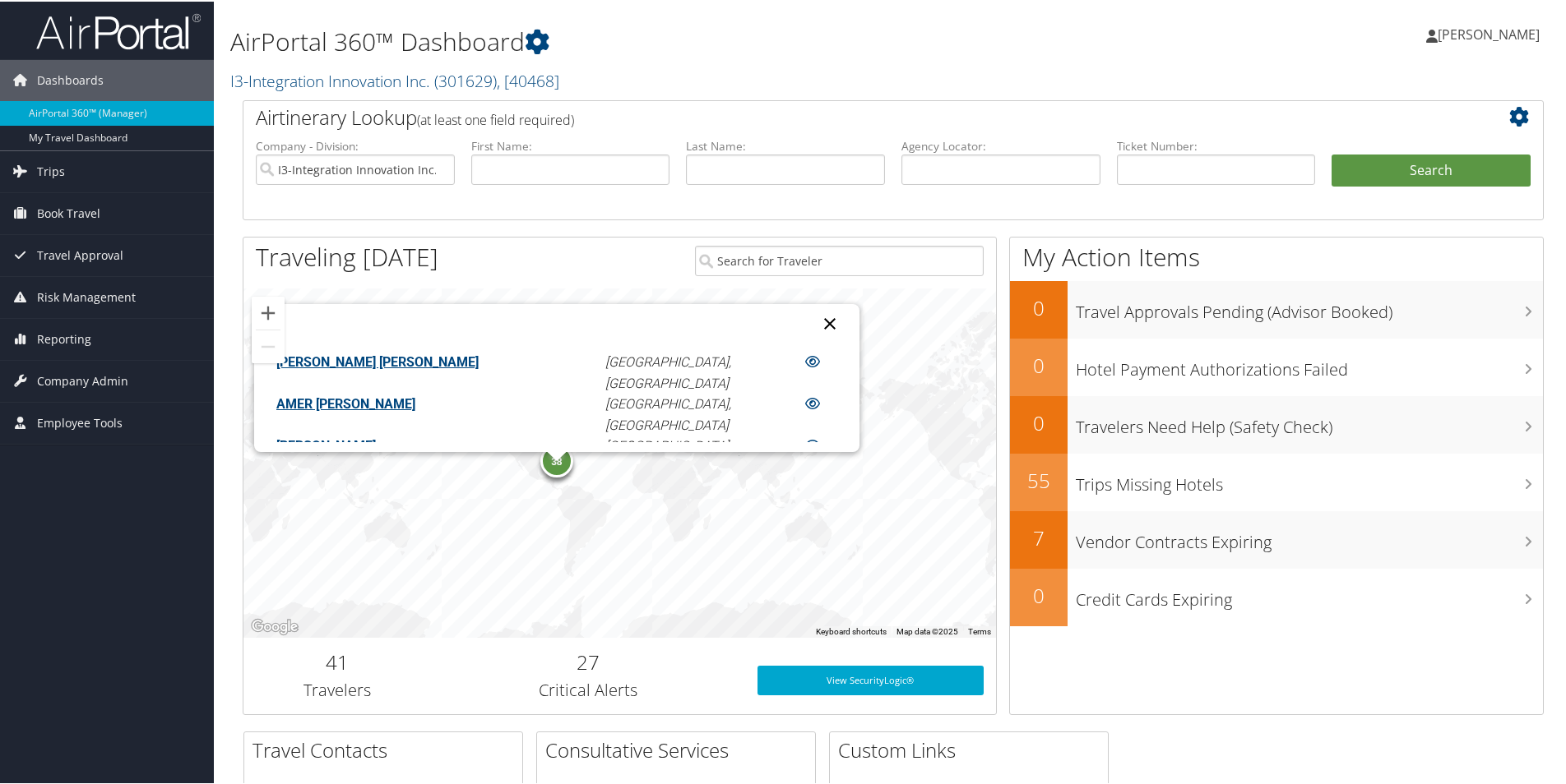
click at [810, 320] on button "Close" at bounding box center [830, 323] width 40 height 40
